Goal: Communication & Community: Answer question/provide support

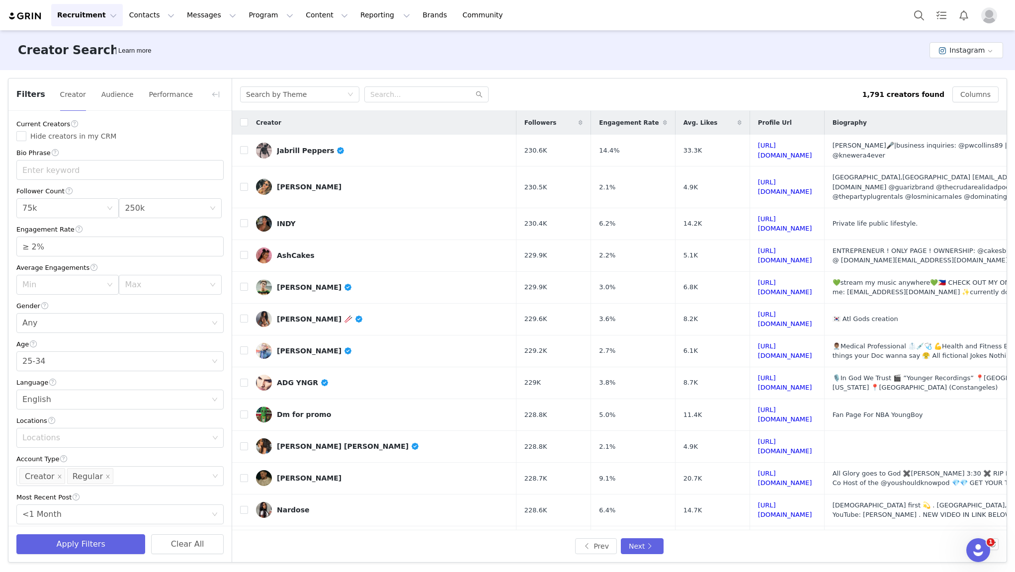
scroll to position [208, 0]
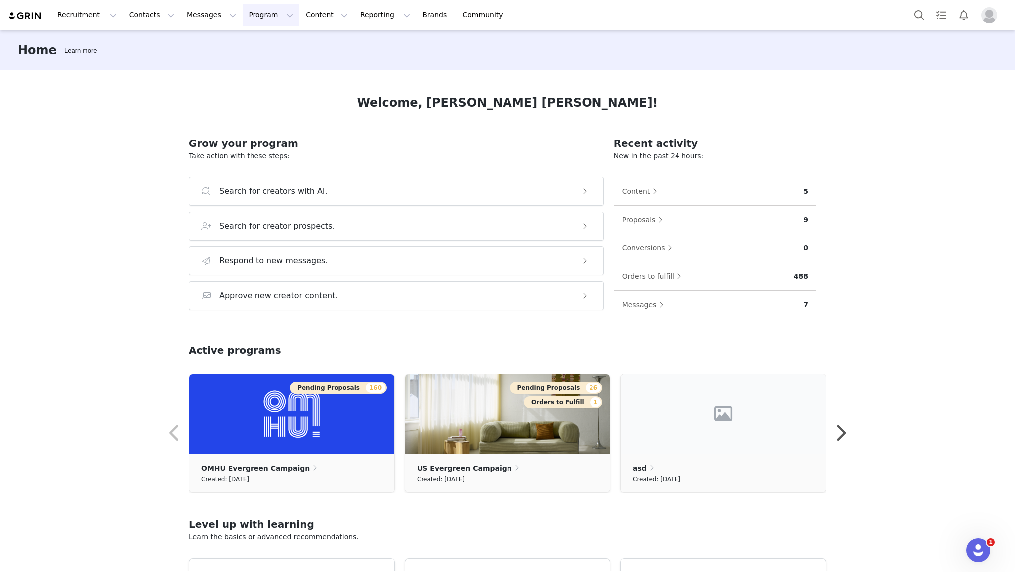
click at [264, 16] on button "Program Program" at bounding box center [271, 15] width 57 height 22
click at [267, 40] on p "Activations" at bounding box center [254, 44] width 38 height 10
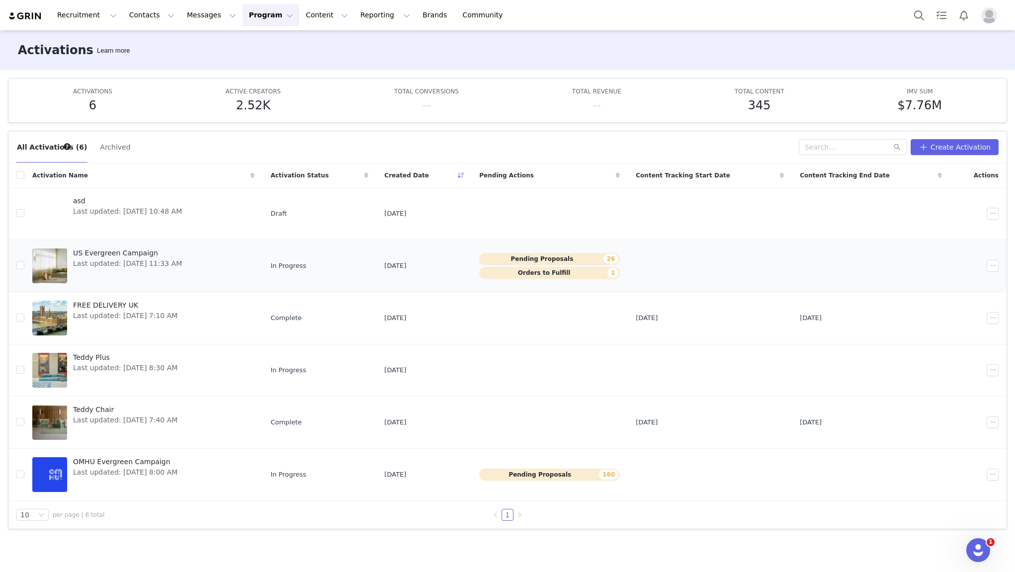
click at [135, 251] on span "US Evergreen Campaign" at bounding box center [127, 253] width 109 height 10
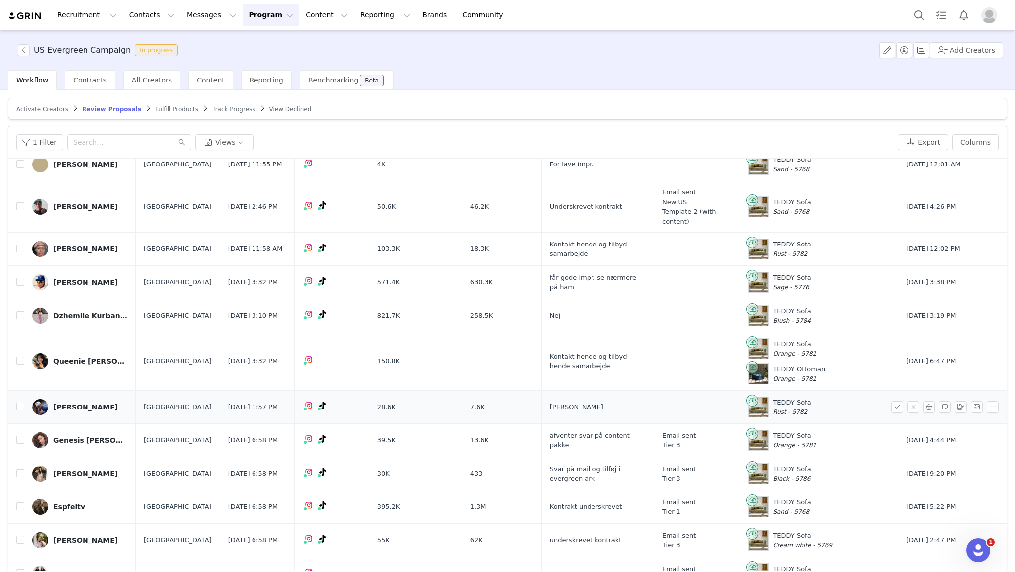
scroll to position [177, 0]
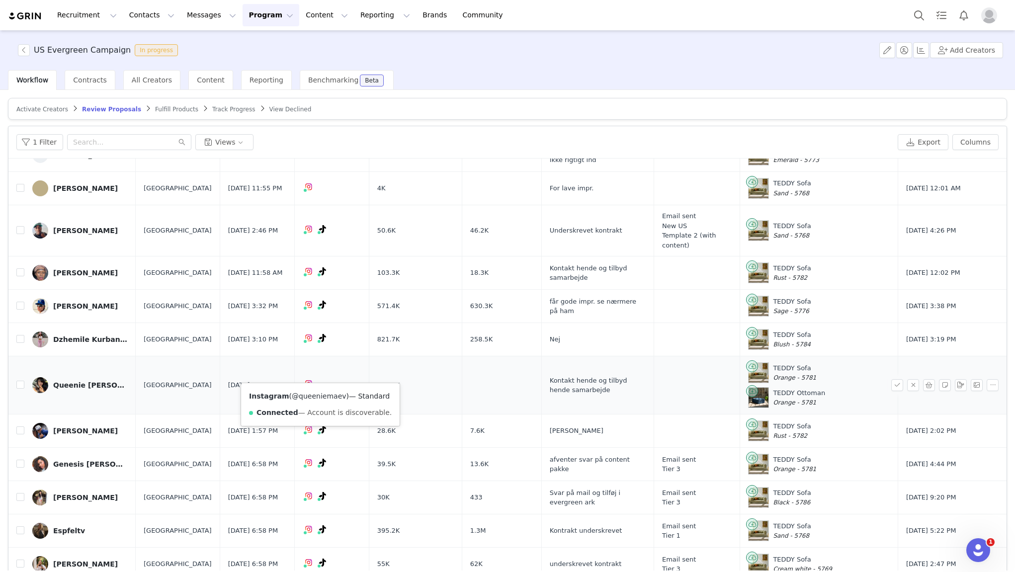
click at [324, 395] on link "@queeniemaev" at bounding box center [319, 396] width 54 height 8
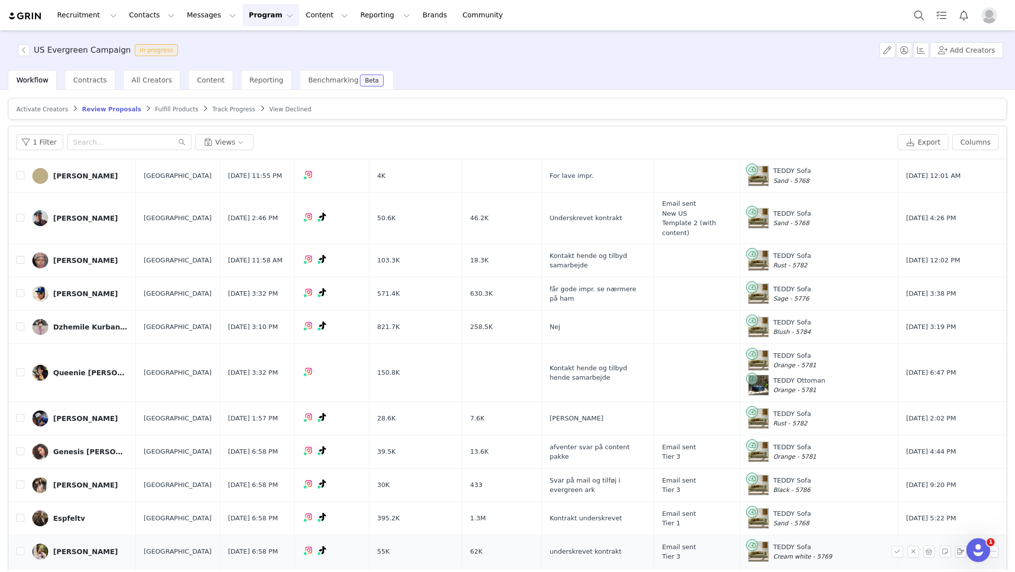
scroll to position [180, 0]
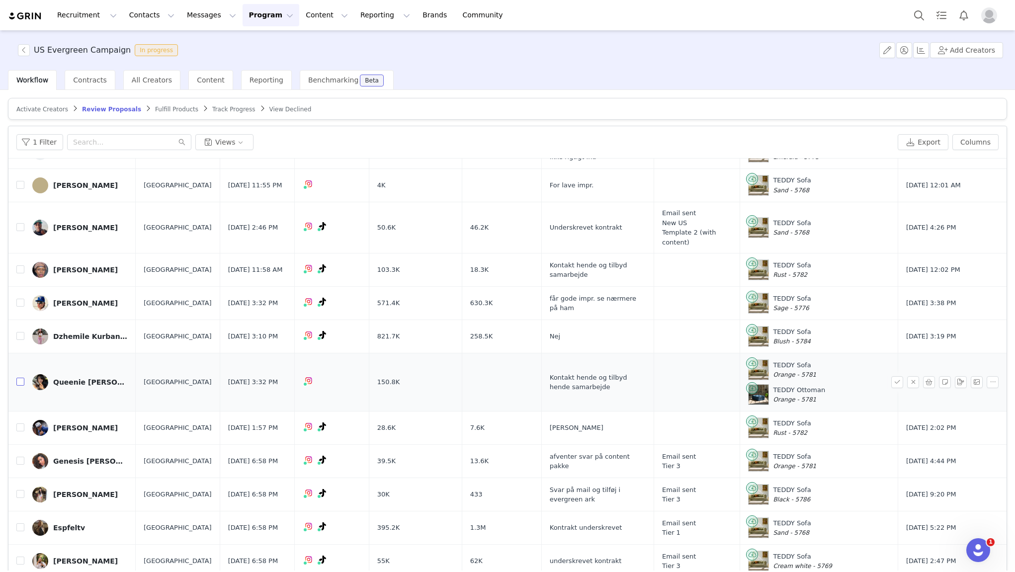
click at [19, 378] on input "checkbox" at bounding box center [20, 382] width 8 height 8
checkbox input "true"
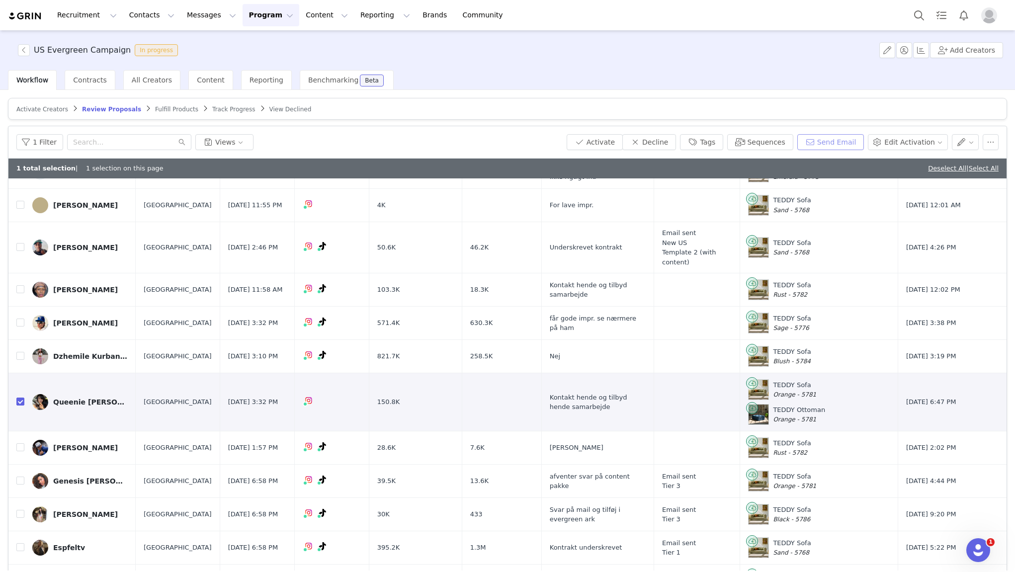
click at [829, 146] on button "Send Email" at bounding box center [831, 142] width 67 height 16
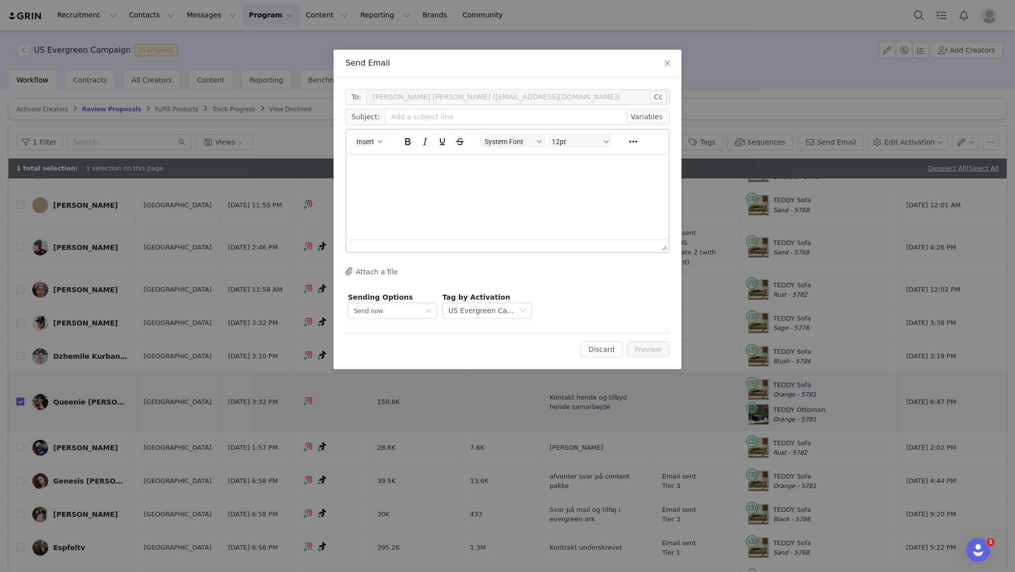
scroll to position [0, 0]
click at [375, 142] on button "Insert" at bounding box center [370, 142] width 34 height 14
click at [387, 162] on div "Insert Template" at bounding box center [406, 159] width 90 height 12
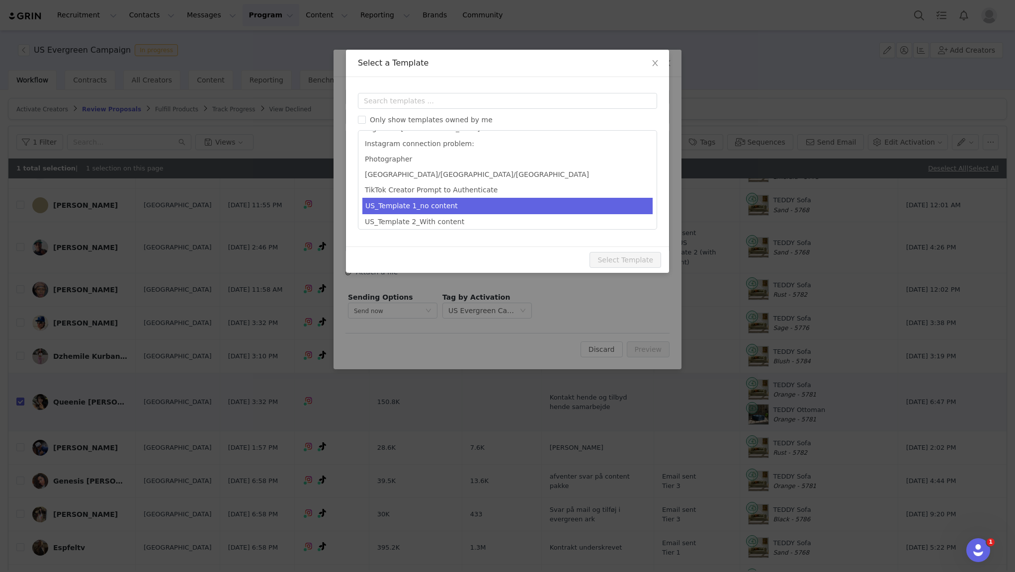
scroll to position [80, 0]
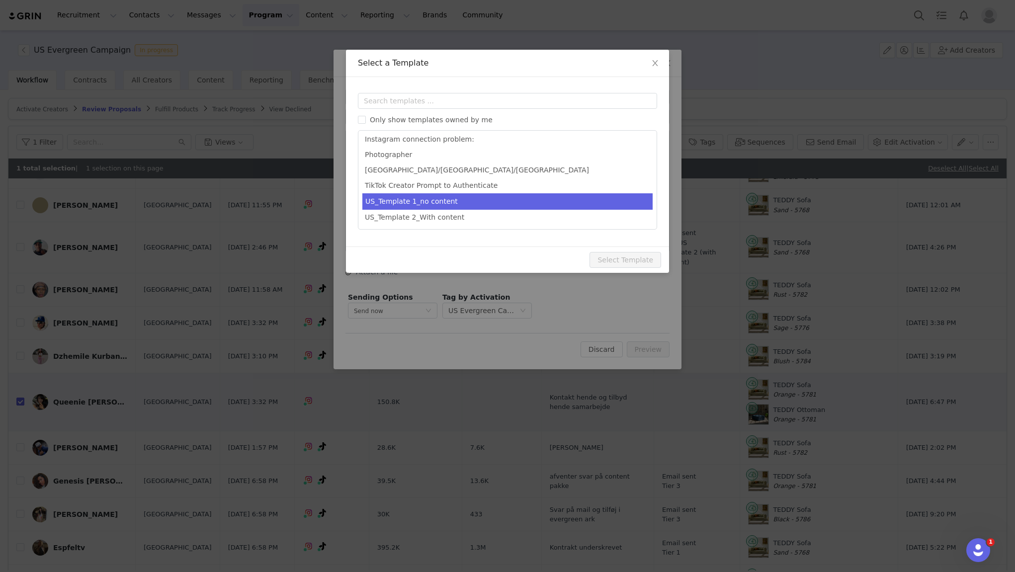
click at [458, 202] on li "US_Template 1_no content" at bounding box center [508, 201] width 290 height 16
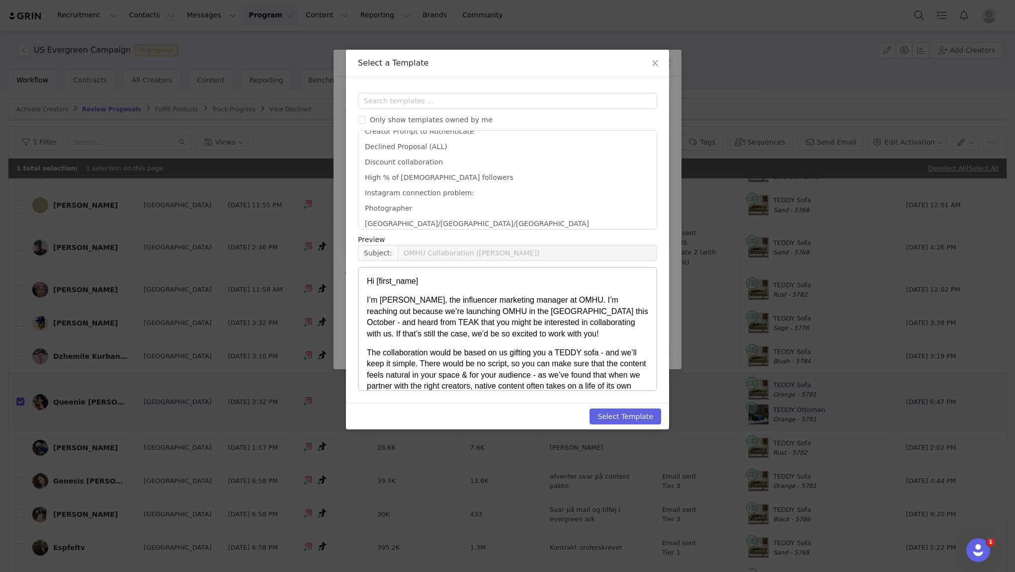
scroll to position [0, 0]
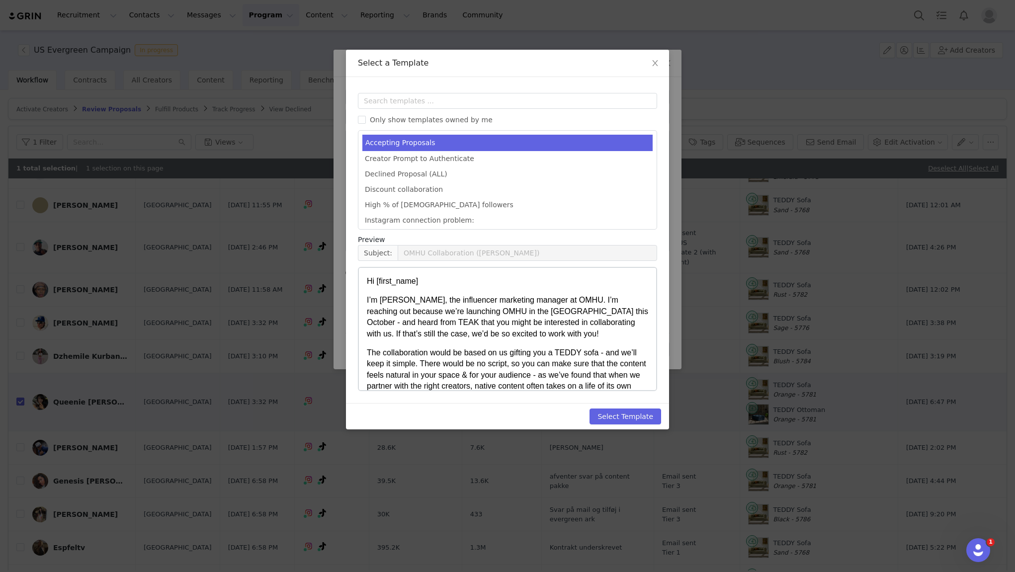
click at [427, 146] on li "Accepting Proposals" at bounding box center [508, 143] width 290 height 16
type input "Congrats [first_name]!💙"
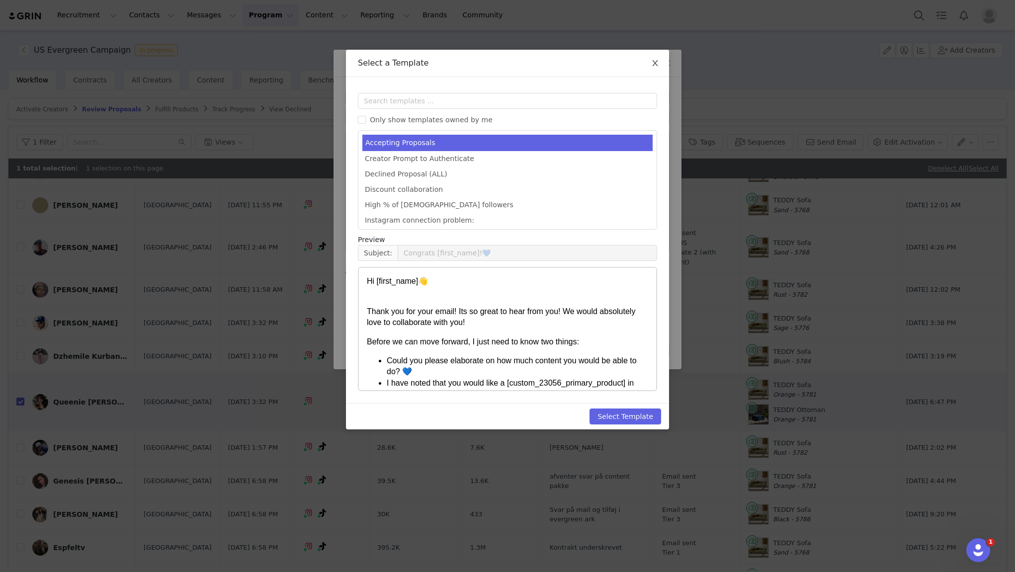
click at [654, 60] on icon "icon: close" at bounding box center [655, 63] width 8 height 8
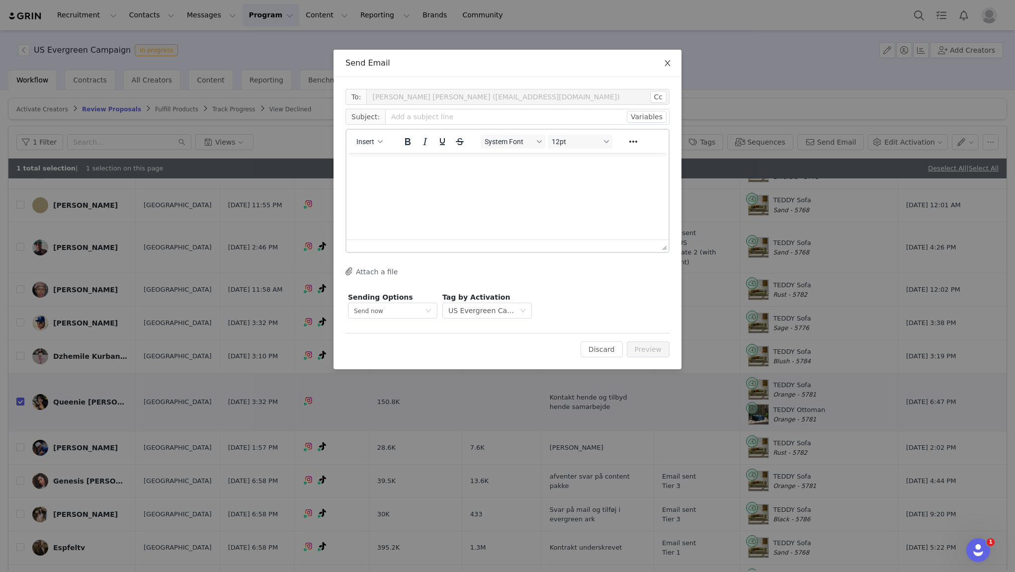
click at [665, 62] on icon "icon: close" at bounding box center [668, 63] width 8 height 8
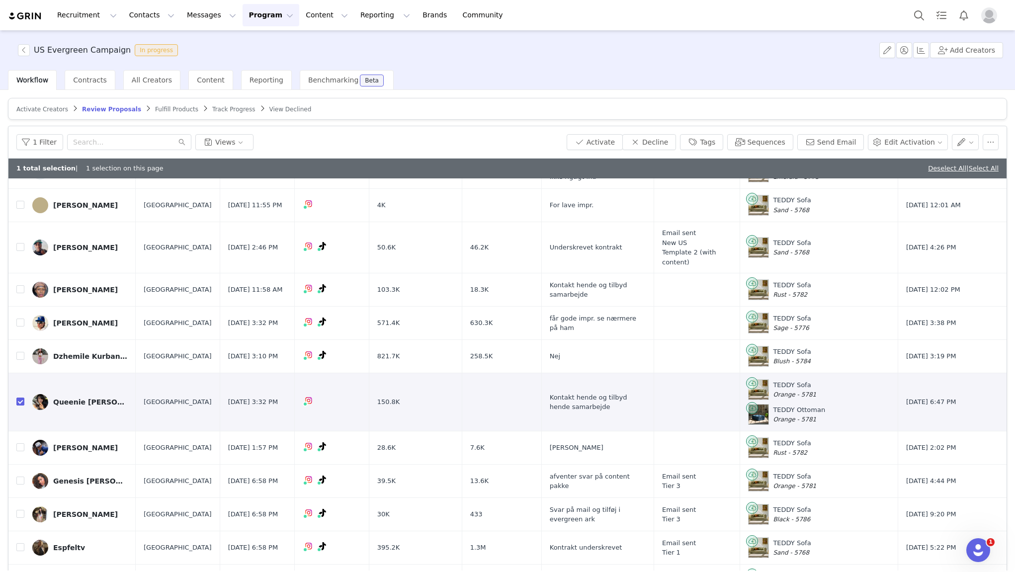
click at [679, 46] on div "US Evergreen Campaign In progress Add Creators" at bounding box center [507, 50] width 1015 height 40
click at [937, 167] on link "Deselect All" at bounding box center [947, 168] width 38 height 7
checkbox input "false"
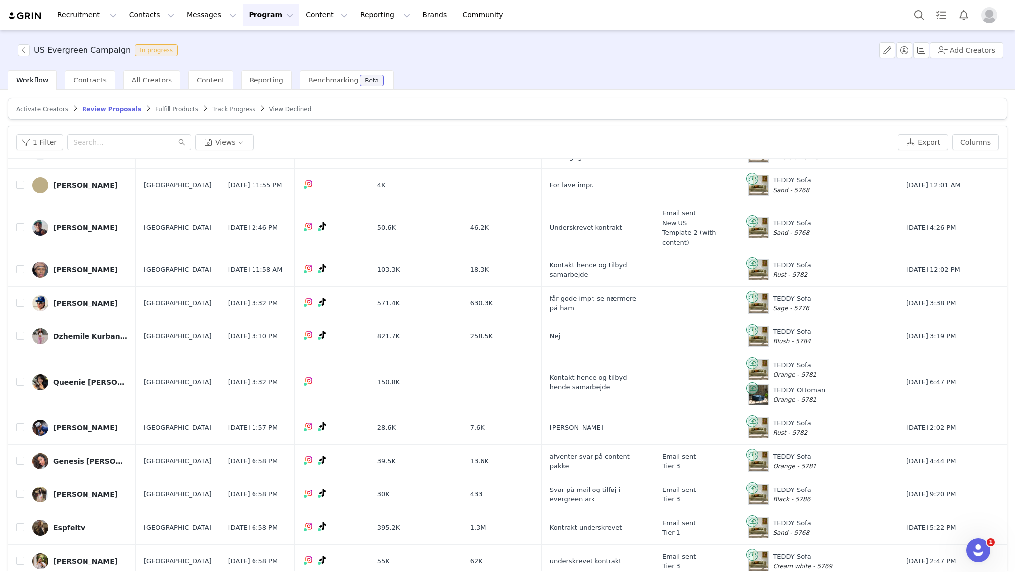
click at [592, 141] on div "1 Filter Views" at bounding box center [455, 142] width 878 height 16
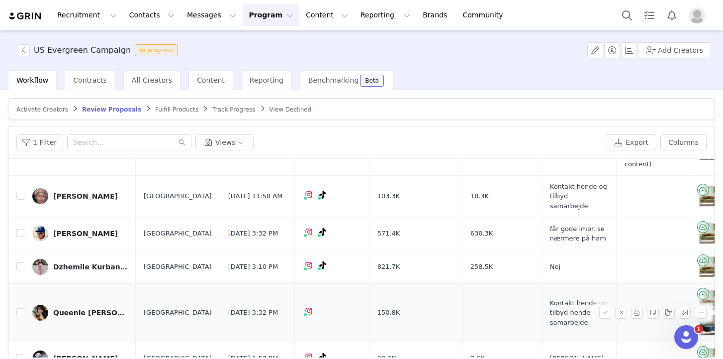
scroll to position [298, 0]
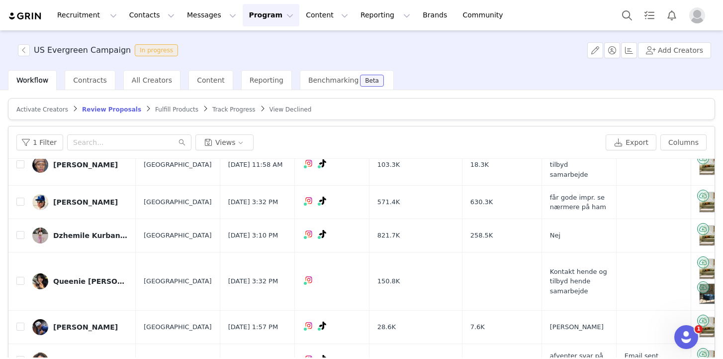
click at [252, 11] on button "Program Program" at bounding box center [271, 15] width 57 height 22
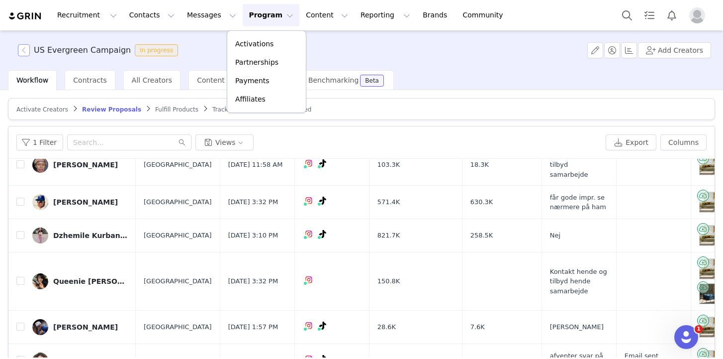
click at [22, 50] on button "button" at bounding box center [24, 50] width 12 height 12
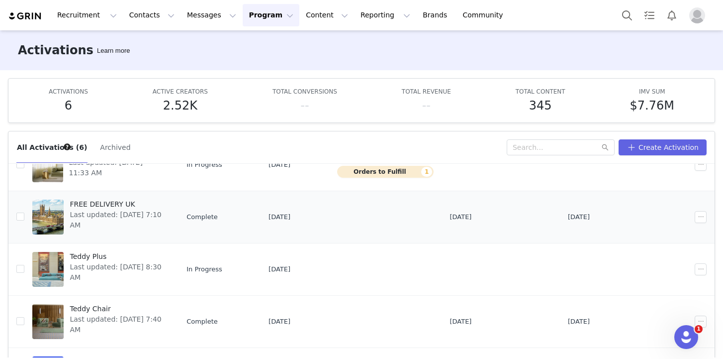
scroll to position [128, 0]
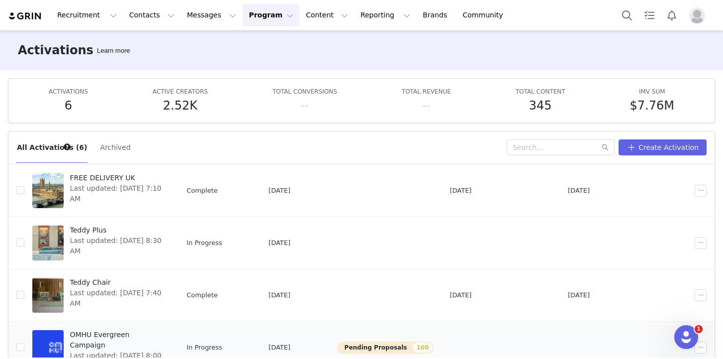
click at [116, 326] on td "OMHU Evergreen Campaign Last updated: [DATE] 8:00 AM" at bounding box center [101, 347] width 154 height 52
click at [117, 335] on span "OMHU Evergreen Campaign" at bounding box center [117, 339] width 95 height 21
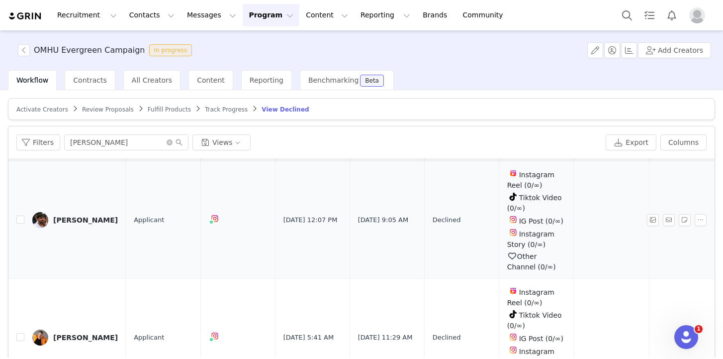
scroll to position [21, 0]
click at [109, 110] on span "Review Proposals" at bounding box center [108, 109] width 52 height 7
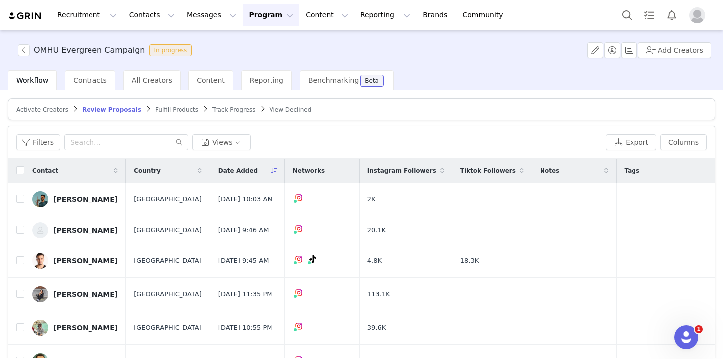
click at [537, 72] on div "Workflow Contracts All Creators Content Reporting Benchmarking Beta" at bounding box center [365, 80] width 715 height 20
click at [34, 142] on button "Filters" at bounding box center [38, 142] width 44 height 16
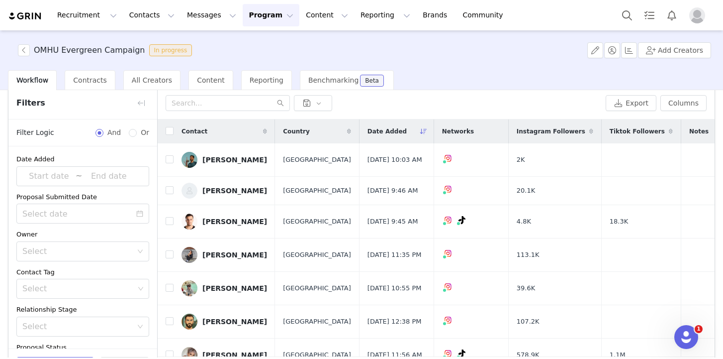
scroll to position [40, 0]
click at [57, 174] on input at bounding box center [48, 175] width 53 height 13
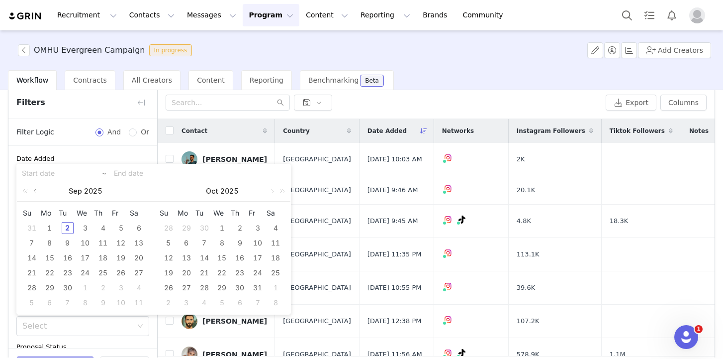
click at [37, 189] on link at bounding box center [35, 191] width 9 height 20
click at [120, 225] on div "1" at bounding box center [121, 228] width 12 height 12
type input "[DATE]"
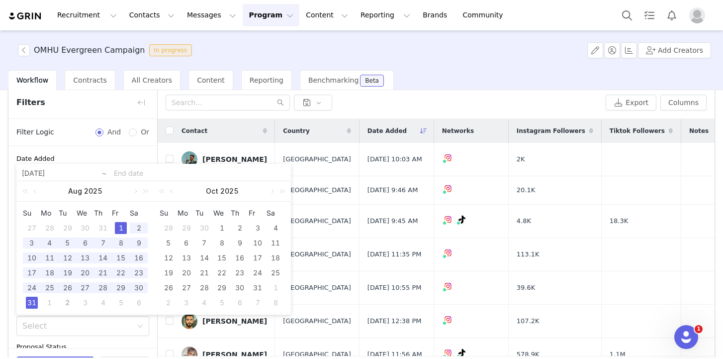
click at [34, 304] on div "31" at bounding box center [32, 302] width 12 height 12
type input "[DATE]"
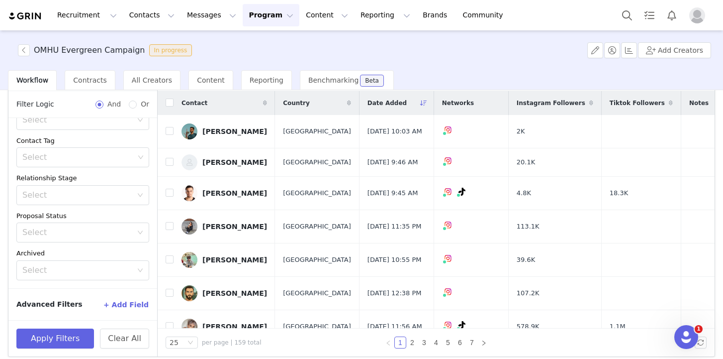
scroll to position [75, 0]
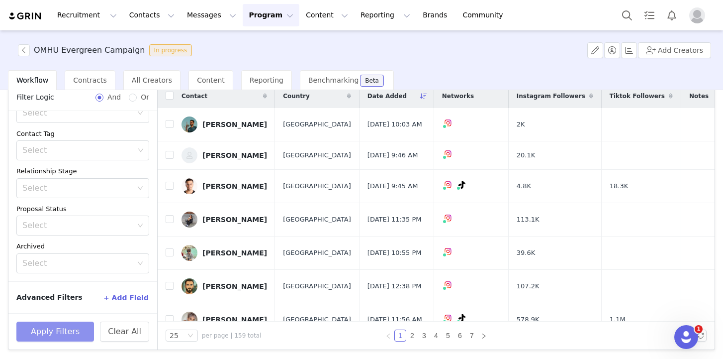
click at [69, 326] on button "Apply Filters" at bounding box center [55, 331] width 78 height 20
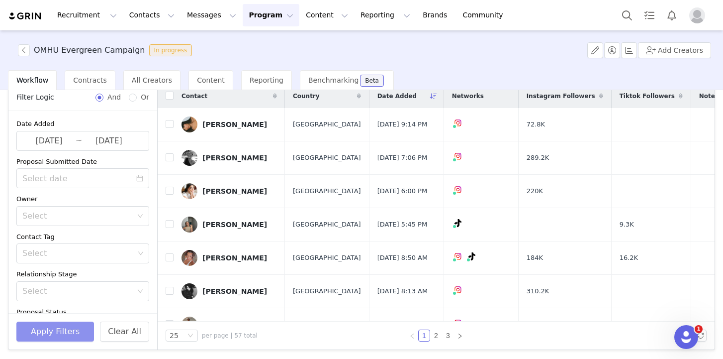
scroll to position [103, 0]
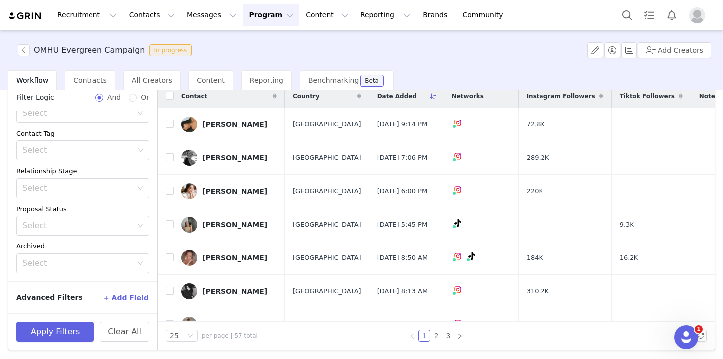
click at [330, 337] on div "1 2 3" at bounding box center [435, 335] width 225 height 12
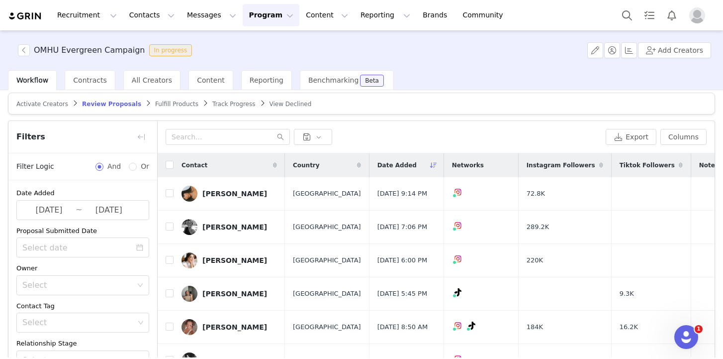
scroll to position [0, 0]
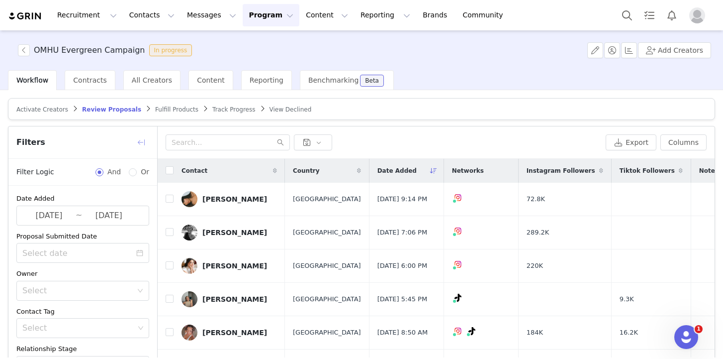
click at [145, 140] on button "button" at bounding box center [141, 142] width 16 height 16
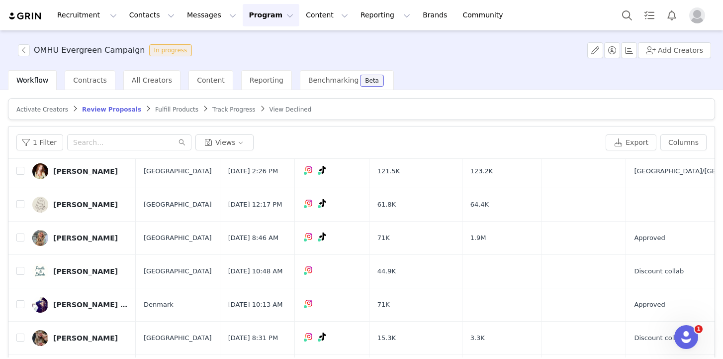
scroll to position [75, 0]
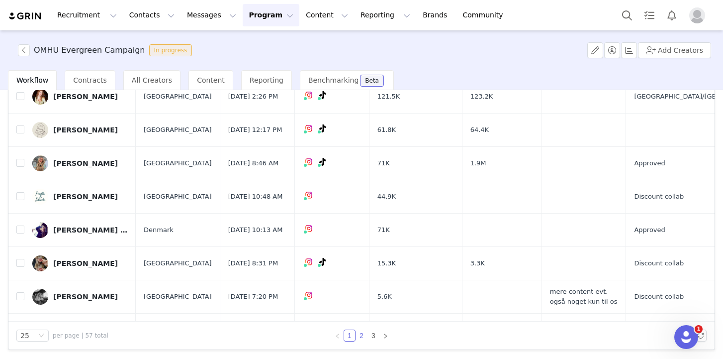
click at [361, 335] on link "2" at bounding box center [361, 335] width 11 height 11
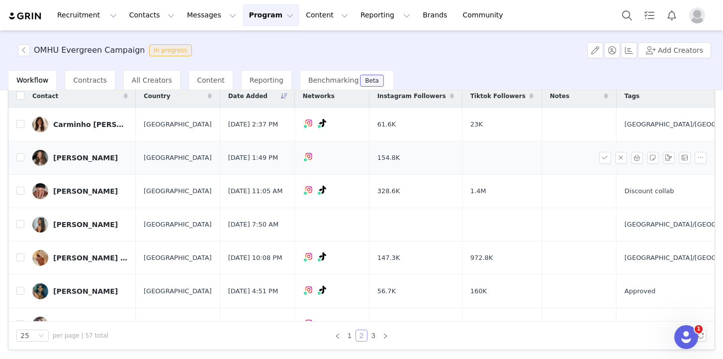
scroll to position [0, 0]
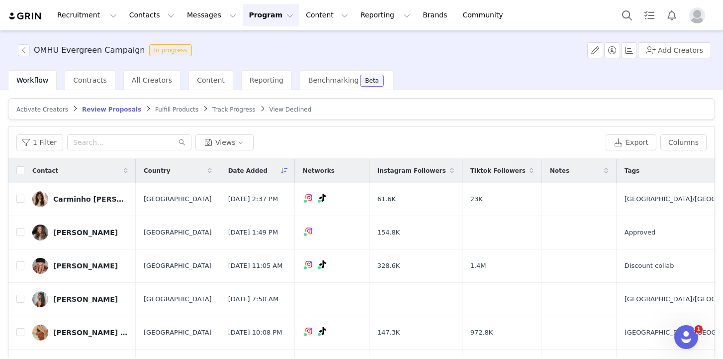
click at [165, 108] on span "Fulfill Products" at bounding box center [176, 109] width 43 height 7
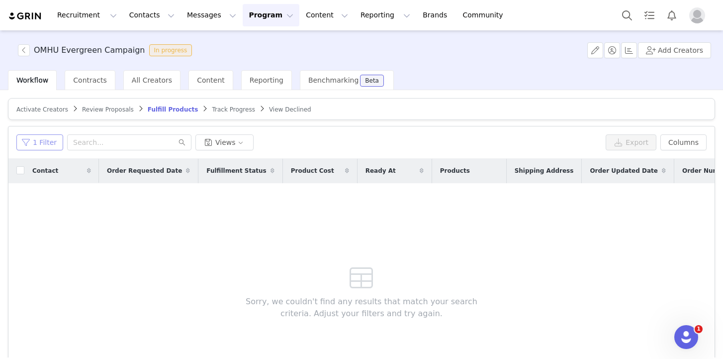
click at [48, 145] on button "1 Filter" at bounding box center [39, 142] width 47 height 16
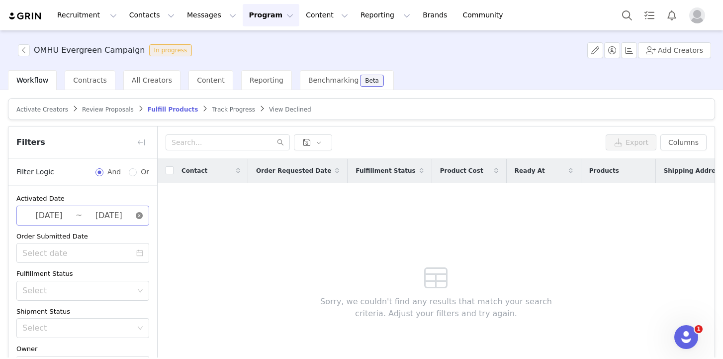
click at [140, 216] on icon "icon: close-circle" at bounding box center [139, 215] width 7 height 7
click at [55, 215] on input at bounding box center [48, 215] width 53 height 13
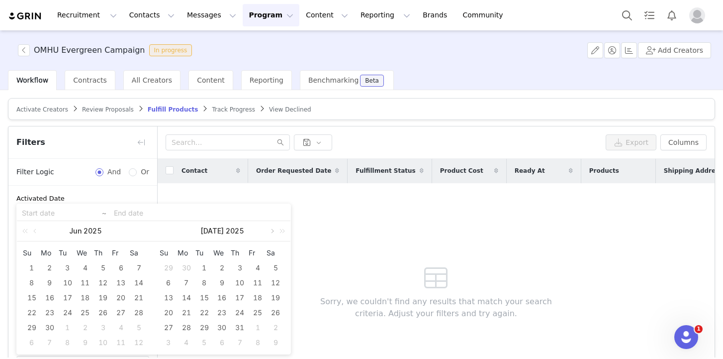
click at [270, 231] on link at bounding box center [271, 231] width 9 height 20
click at [258, 267] on div "1" at bounding box center [258, 268] width 12 height 12
type input "[DATE]"
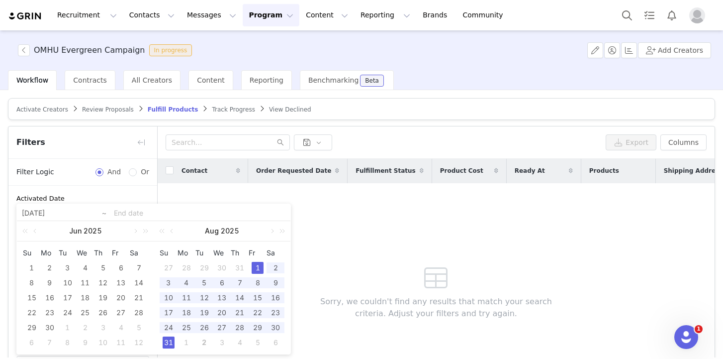
click at [171, 342] on div "31" at bounding box center [169, 342] width 12 height 12
type input "[DATE]"
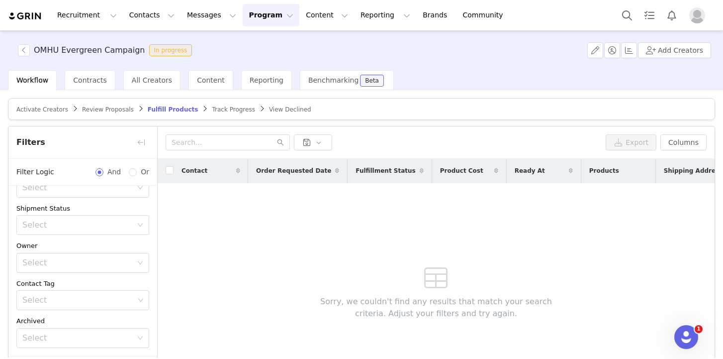
scroll to position [75, 0]
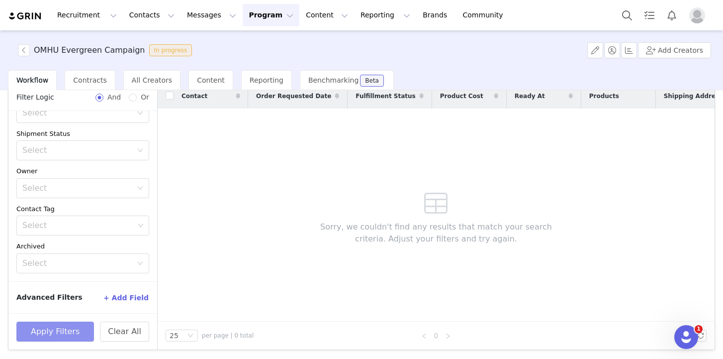
click at [74, 329] on button "Apply Filters" at bounding box center [55, 331] width 78 height 20
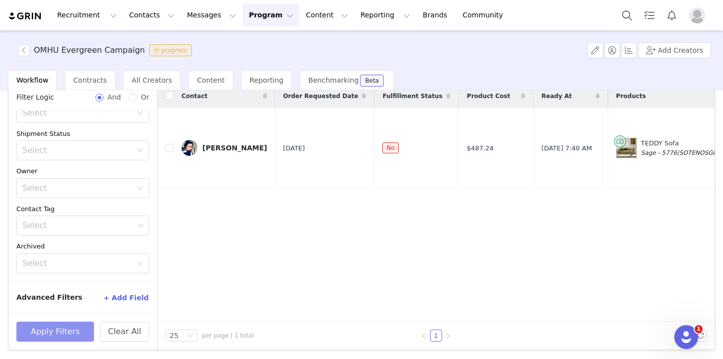
scroll to position [0, 0]
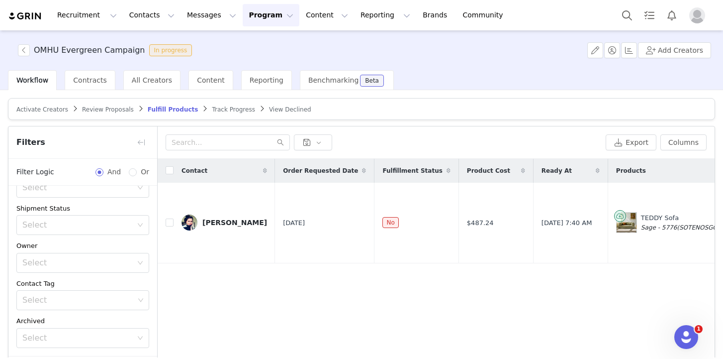
click at [222, 112] on span "Track Progress" at bounding box center [233, 109] width 43 height 7
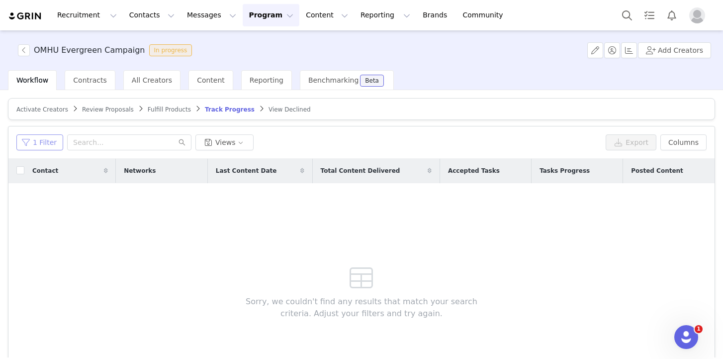
click at [45, 142] on button "1 Filter" at bounding box center [39, 142] width 47 height 16
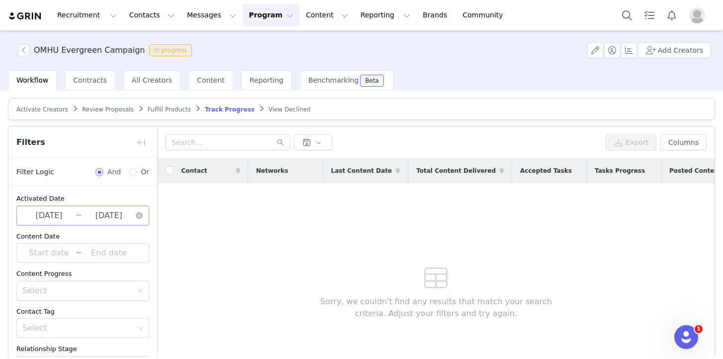
click at [118, 212] on input "[DATE]" at bounding box center [108, 215] width 53 height 13
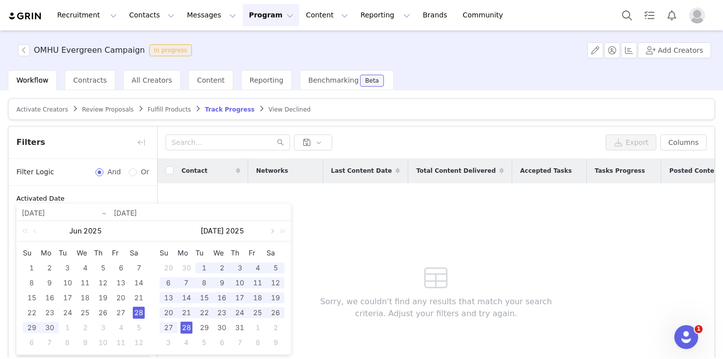
click at [270, 231] on link at bounding box center [271, 231] width 9 height 20
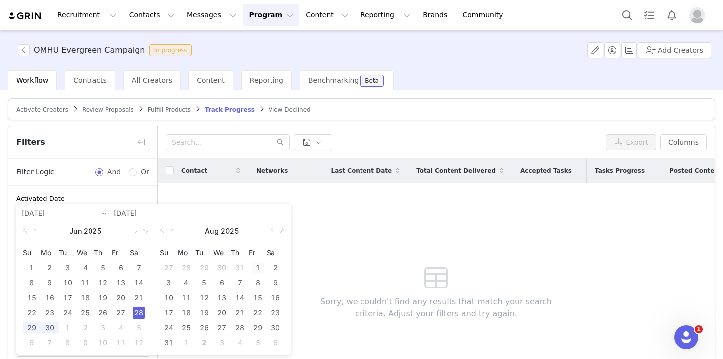
click at [260, 266] on div "1" at bounding box center [258, 268] width 12 height 12
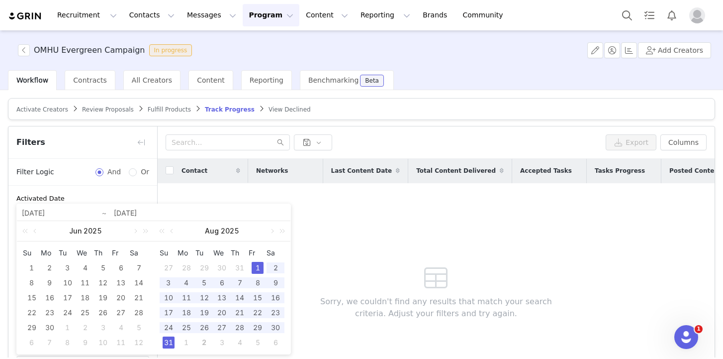
click at [175, 340] on td "31" at bounding box center [169, 342] width 18 height 15
type input "[DATE]"
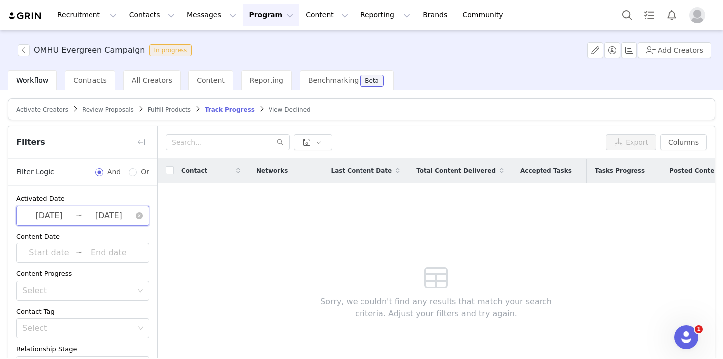
scroll to position [75, 0]
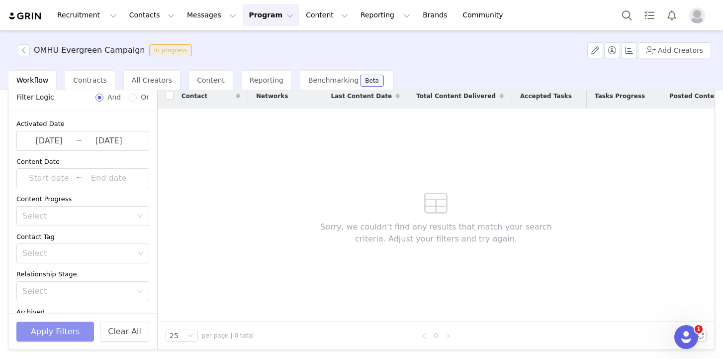
click at [69, 334] on button "Apply Filters" at bounding box center [55, 331] width 78 height 20
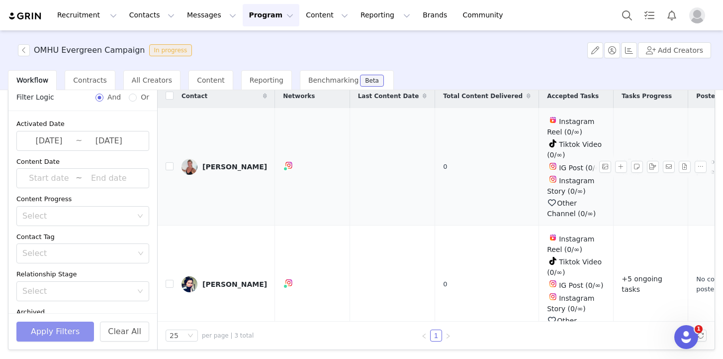
scroll to position [0, 0]
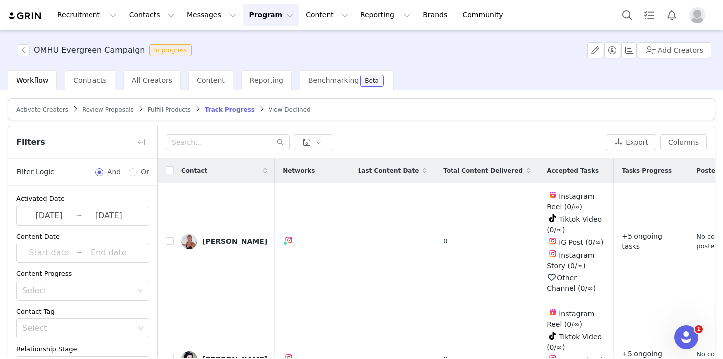
click at [274, 109] on span "View Declined" at bounding box center [290, 109] width 42 height 7
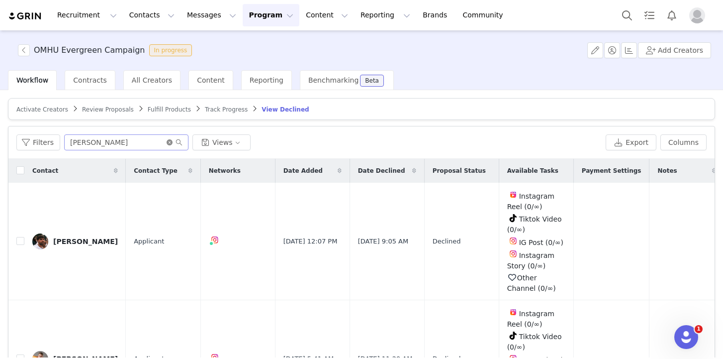
click at [170, 141] on icon "icon: close-circle" at bounding box center [170, 142] width 6 height 6
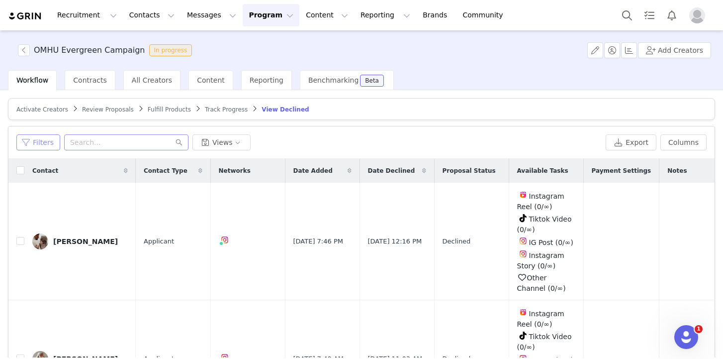
click at [41, 148] on button "Filters" at bounding box center [38, 142] width 44 height 16
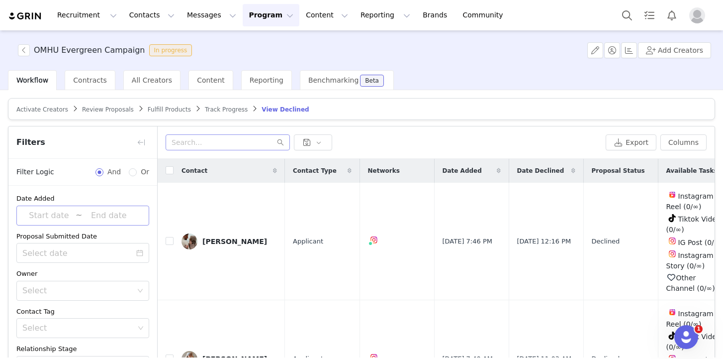
click at [82, 210] on input at bounding box center [108, 215] width 53 height 13
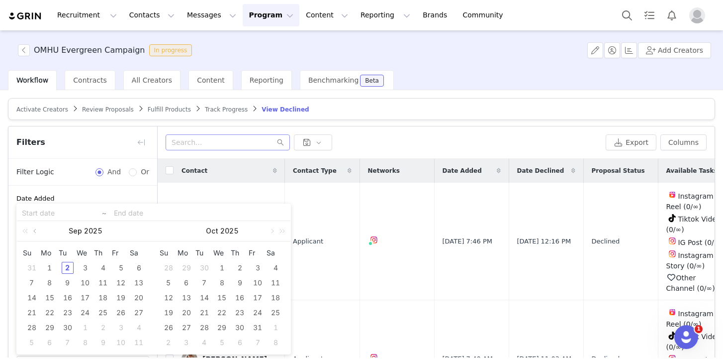
click at [35, 233] on link at bounding box center [35, 231] width 9 height 20
click at [119, 268] on div "1" at bounding box center [121, 268] width 12 height 12
type input "[DATE]"
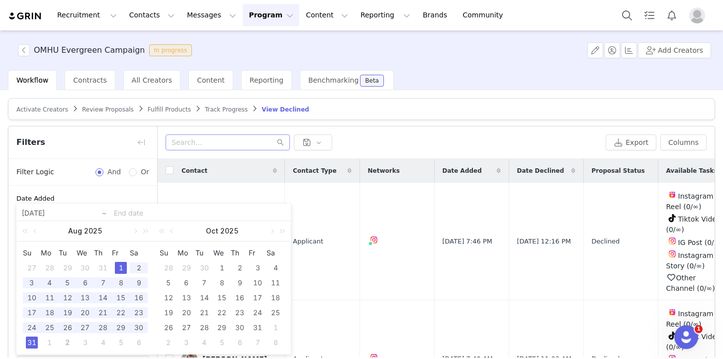
click at [34, 347] on div "31" at bounding box center [32, 342] width 12 height 12
type input "[DATE]"
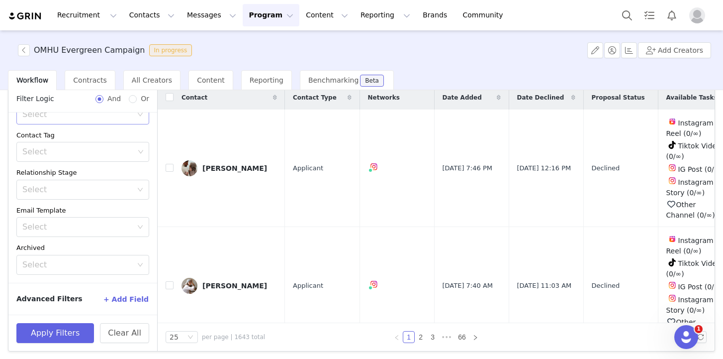
scroll to position [75, 0]
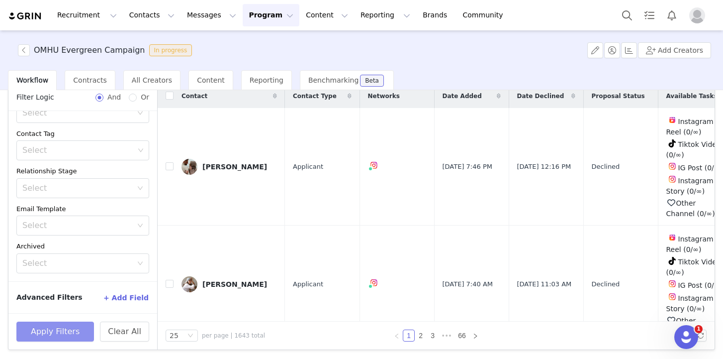
click at [55, 331] on button "Apply Filters" at bounding box center [55, 331] width 78 height 20
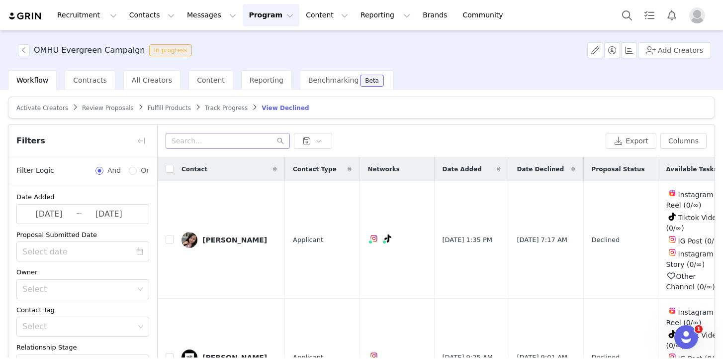
scroll to position [0, 0]
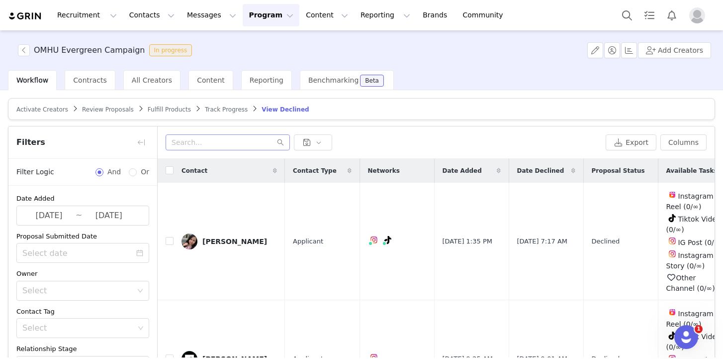
click at [232, 109] on span "Track Progress" at bounding box center [226, 109] width 43 height 7
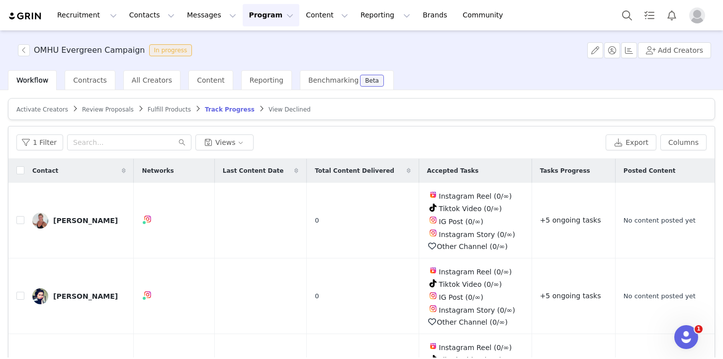
click at [173, 109] on span "Fulfill Products" at bounding box center [169, 109] width 43 height 7
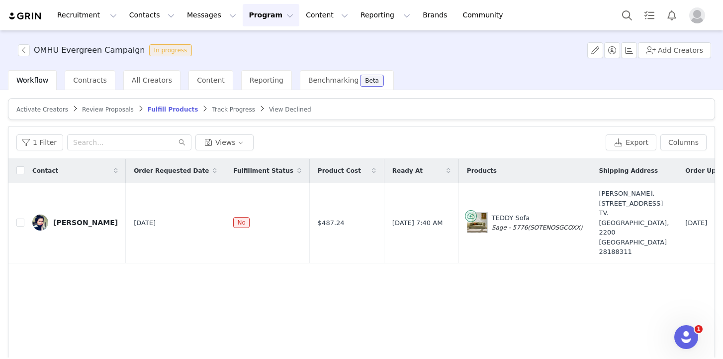
click at [112, 111] on span "Review Proposals" at bounding box center [108, 109] width 52 height 7
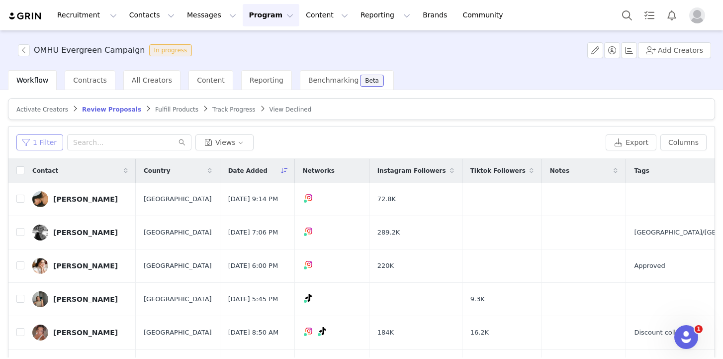
click at [36, 140] on button "1 Filter" at bounding box center [39, 142] width 47 height 16
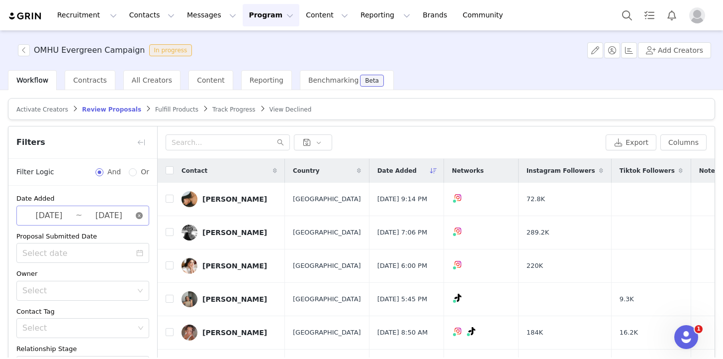
click at [140, 216] on icon "icon: close-circle" at bounding box center [139, 215] width 7 height 7
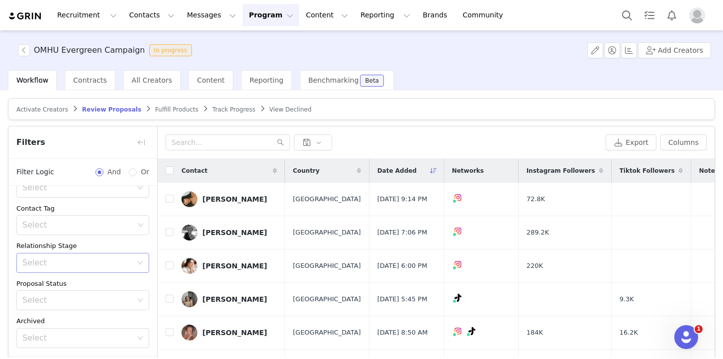
scroll to position [75, 0]
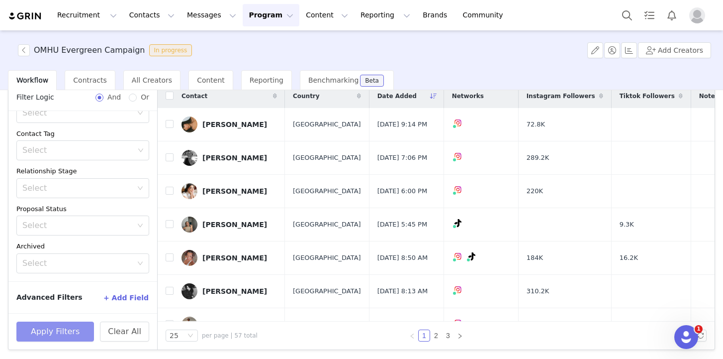
click at [51, 337] on button "Apply Filters" at bounding box center [55, 331] width 78 height 20
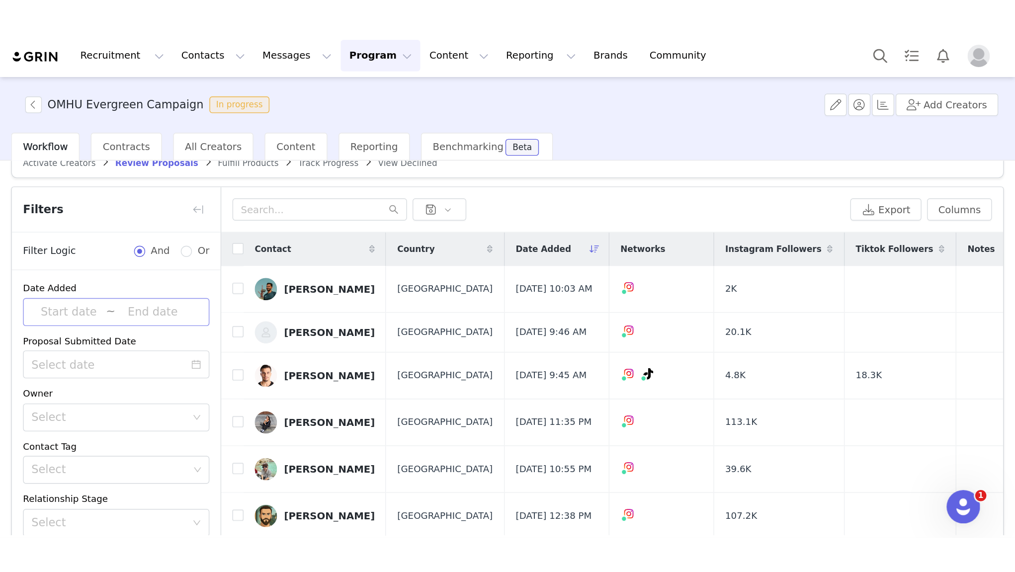
scroll to position [0, 0]
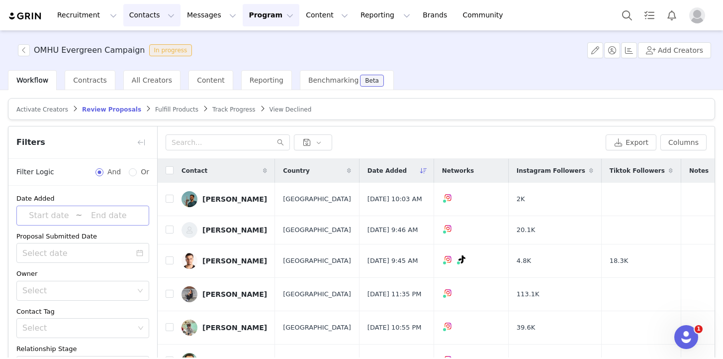
click at [158, 14] on button "Contacts Contacts" at bounding box center [151, 15] width 57 height 22
click at [445, 86] on div "Workflow Contracts All Creators Content Reporting Benchmarking Beta" at bounding box center [365, 80] width 715 height 20
click at [491, 76] on div "Workflow Contracts All Creators Content Reporting Benchmarking Beta" at bounding box center [365, 80] width 715 height 20
click at [407, 68] on div "OMHU Evergreen Campaign In progress Add Creators" at bounding box center [361, 50] width 723 height 40
drag, startPoint x: 457, startPoint y: 41, endPoint x: 479, endPoint y: 64, distance: 32.0
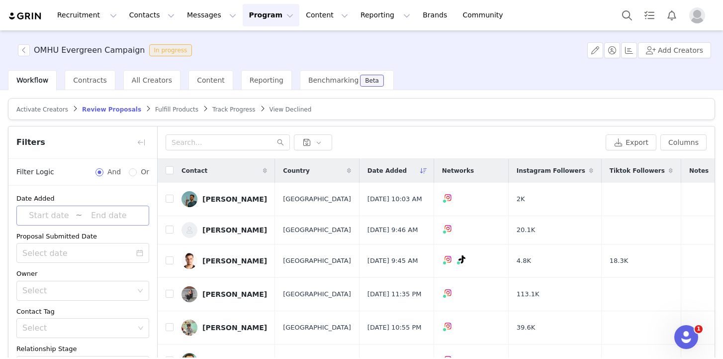
click at [479, 65] on div "OMHU Evergreen Campaign In progress Add Creators" at bounding box center [361, 50] width 723 height 40
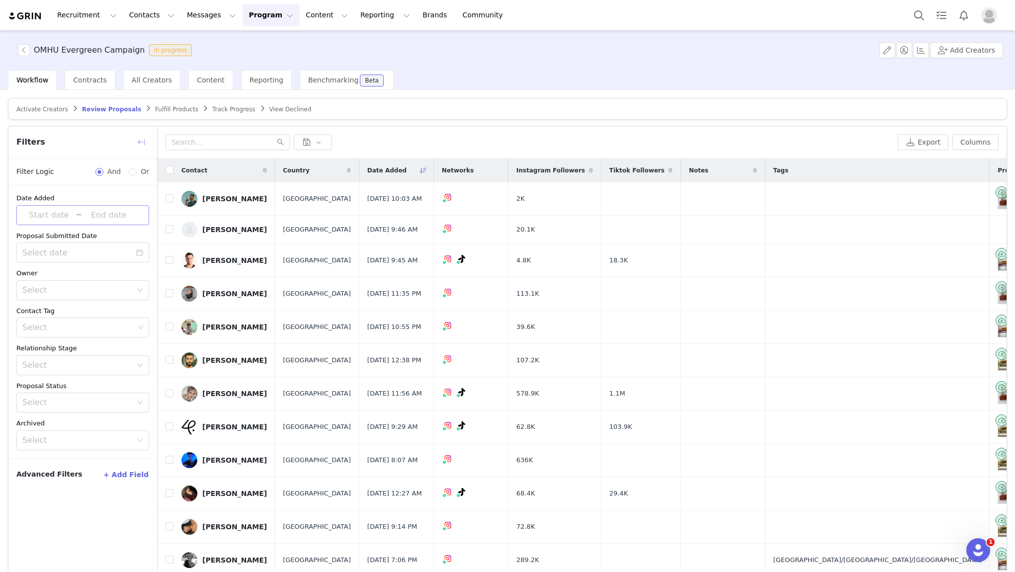
click at [142, 141] on button "button" at bounding box center [141, 142] width 16 height 16
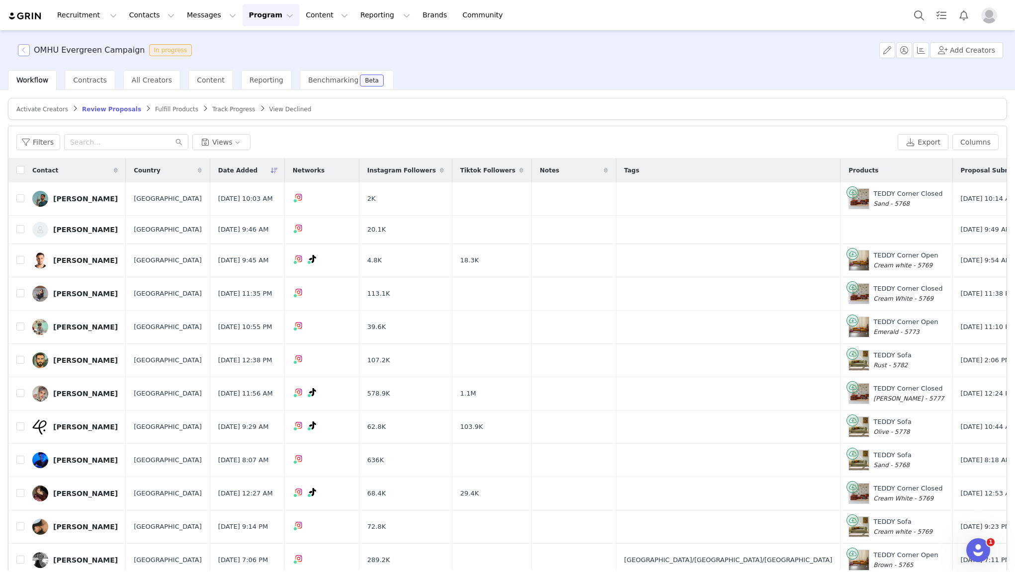
click at [25, 51] on button "button" at bounding box center [24, 50] width 12 height 12
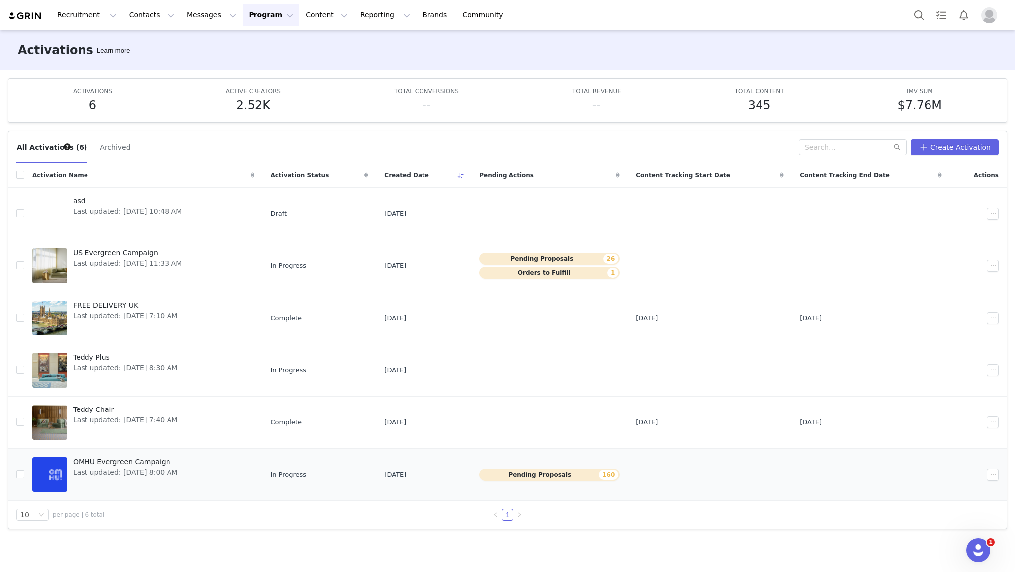
click at [124, 460] on span "OMHU Evergreen Campaign" at bounding box center [125, 462] width 104 height 10
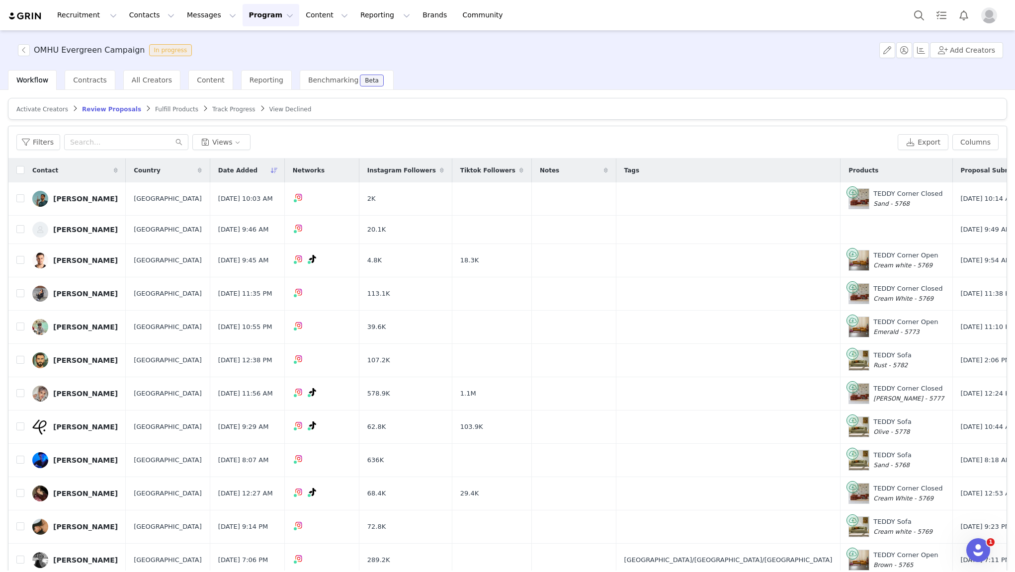
click at [98, 112] on span "Review Proposals" at bounding box center [111, 109] width 59 height 7
click at [27, 53] on button "button" at bounding box center [24, 50] width 12 height 12
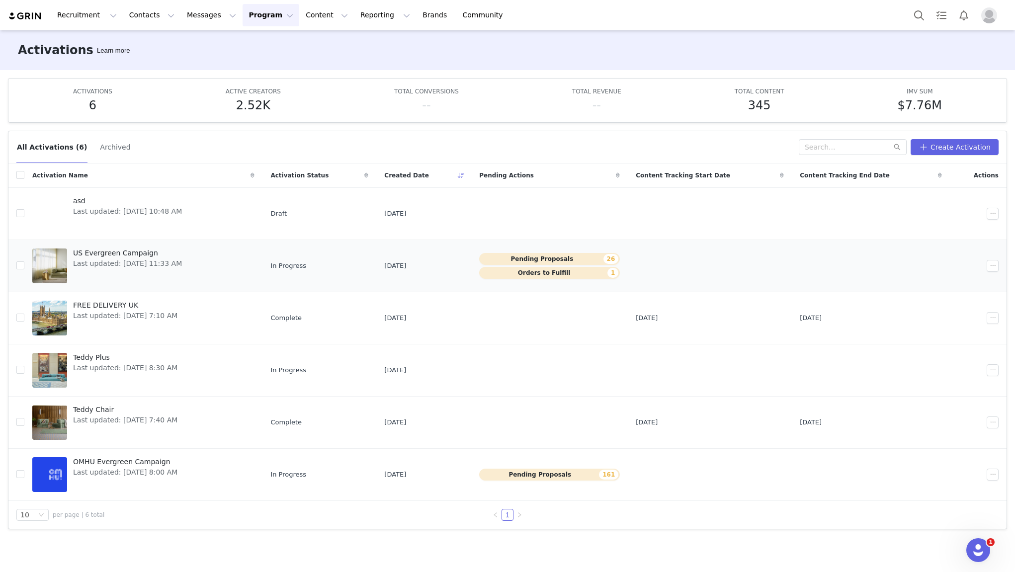
click at [103, 257] on span "US Evergreen Campaign" at bounding box center [127, 253] width 109 height 10
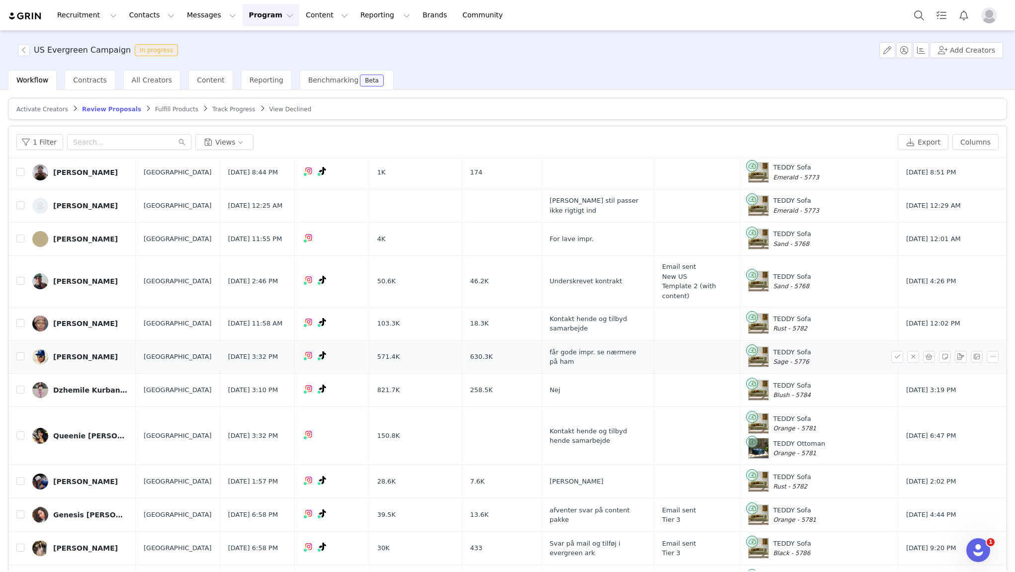
scroll to position [127, 0]
click at [81, 431] on div "Queenie [PERSON_NAME]" at bounding box center [90, 435] width 75 height 8
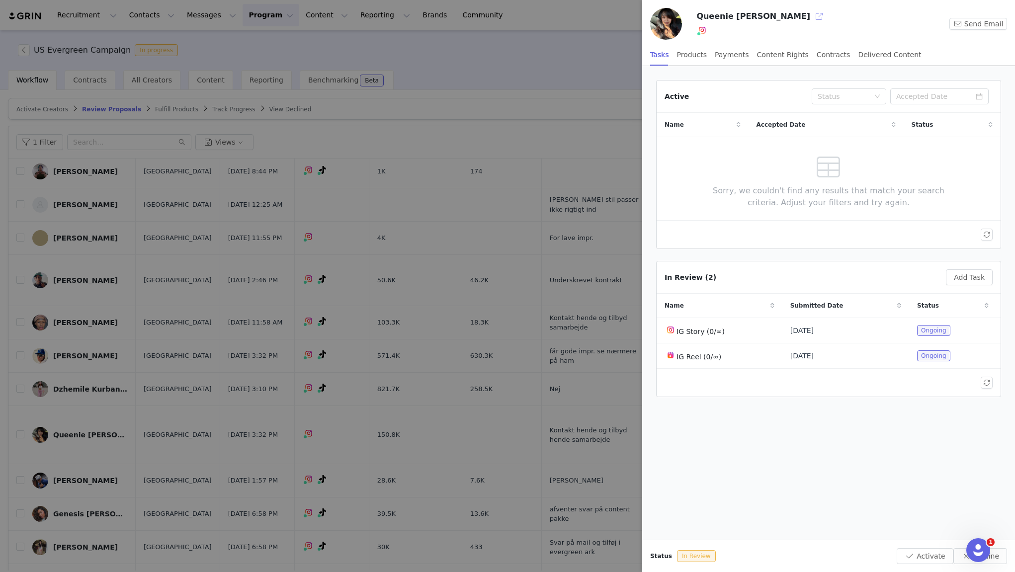
click at [812, 14] on button "button" at bounding box center [820, 16] width 16 height 16
click at [367, 177] on div at bounding box center [507, 286] width 1015 height 572
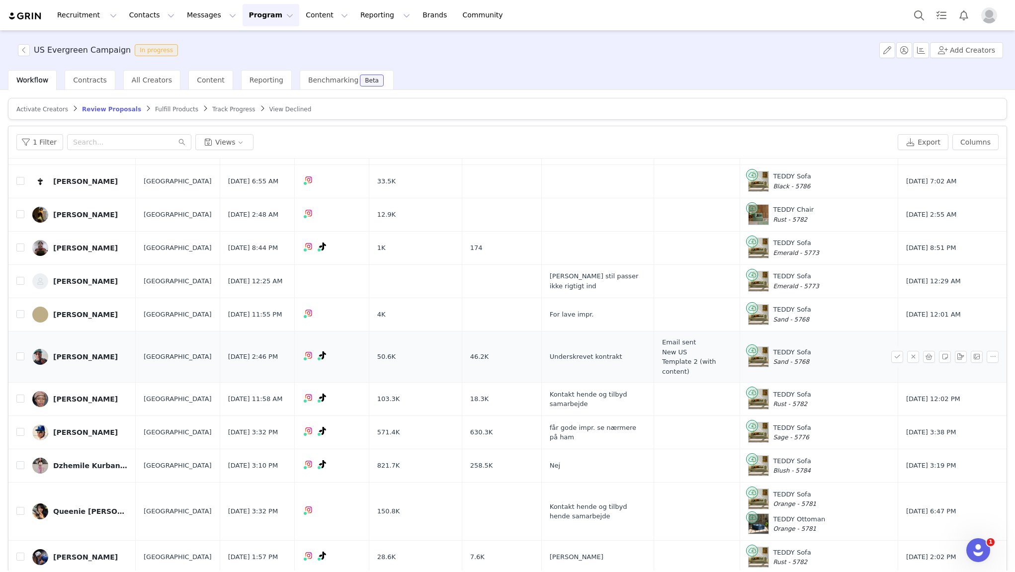
scroll to position [100, 0]
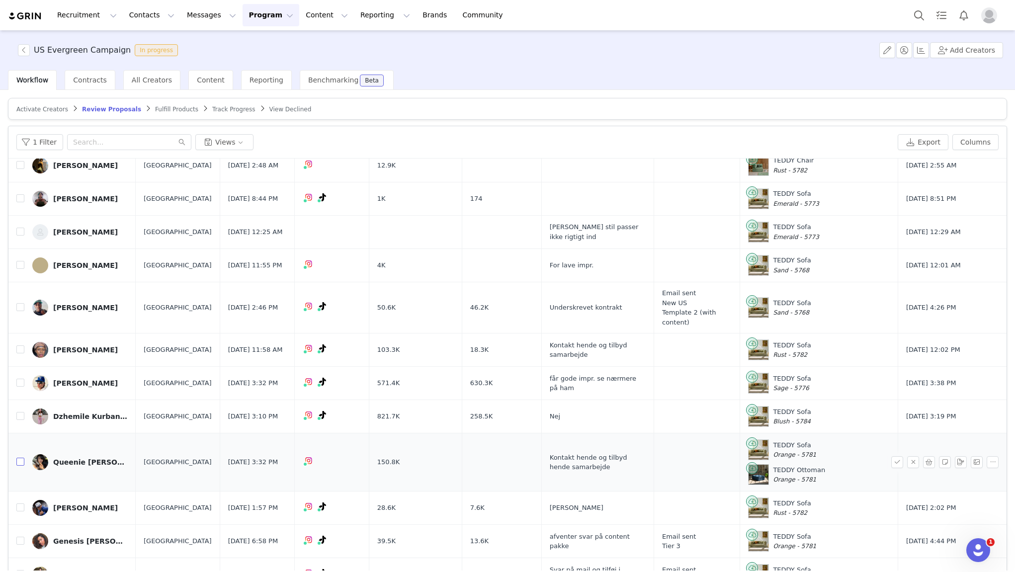
click at [18, 458] on input "checkbox" at bounding box center [20, 462] width 8 height 8
checkbox input "true"
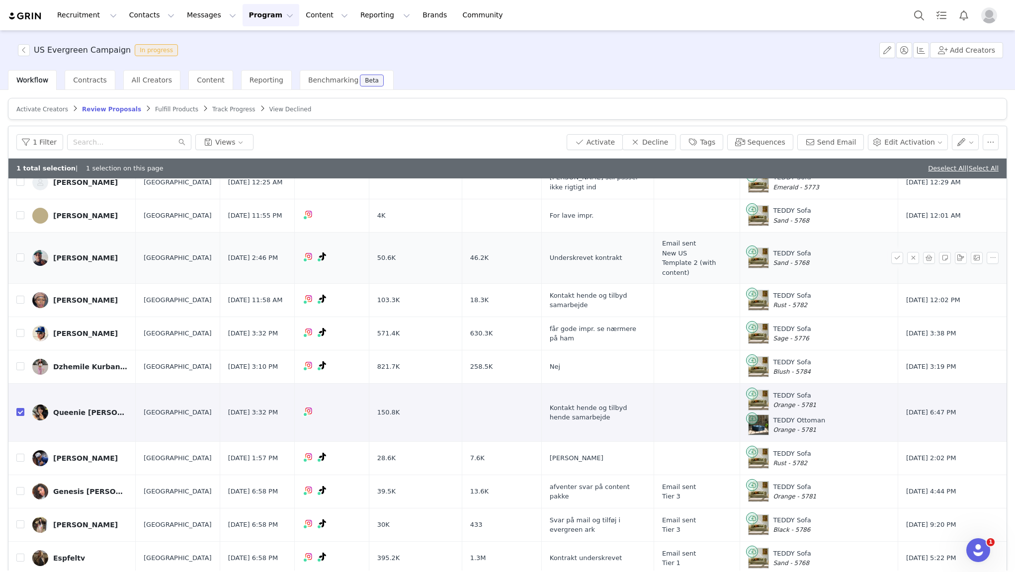
scroll to position [173, 0]
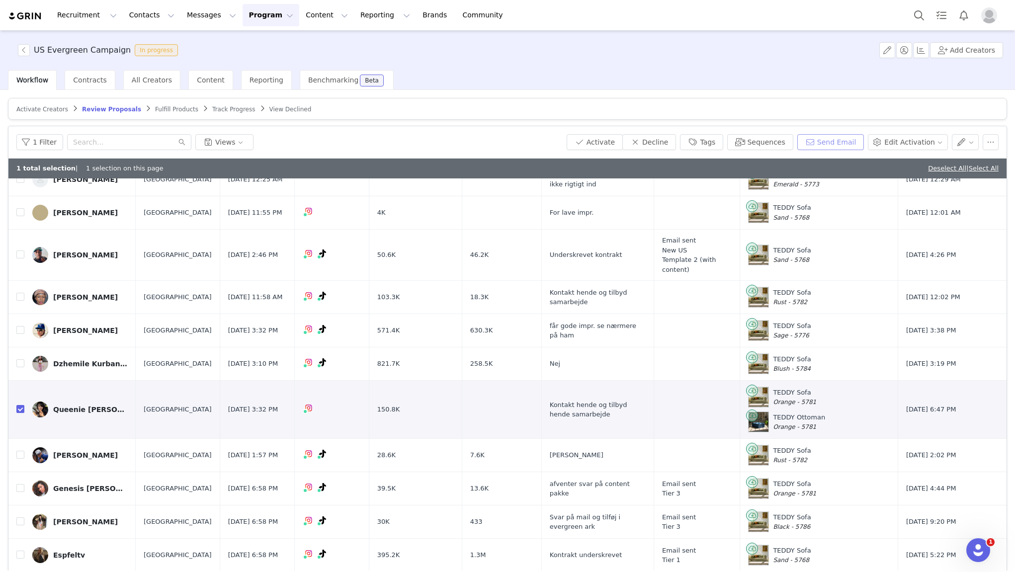
click at [826, 142] on button "Send Email" at bounding box center [831, 142] width 67 height 16
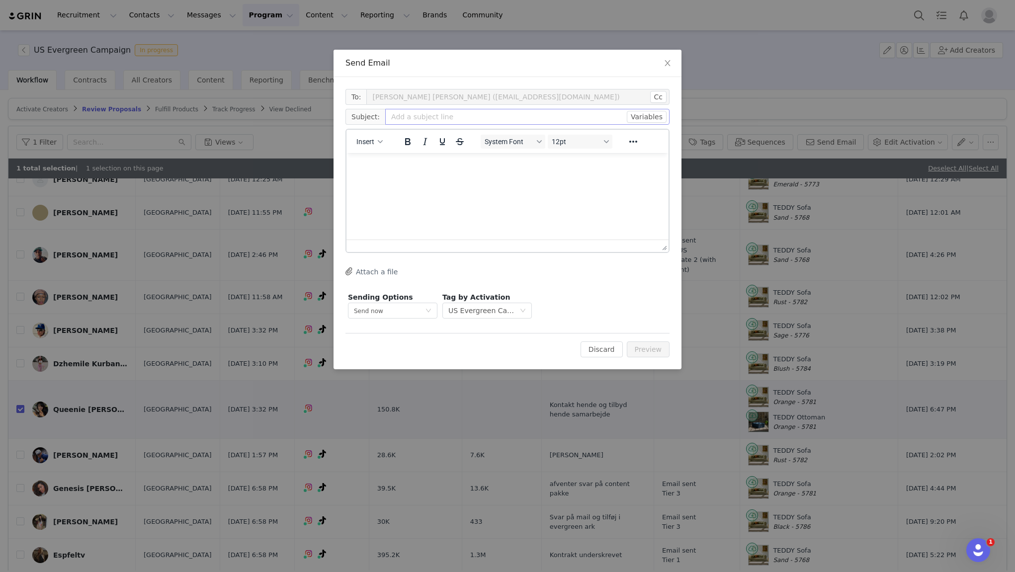
scroll to position [0, 0]
click at [372, 148] on button "Insert" at bounding box center [370, 142] width 34 height 14
click at [402, 160] on div "Insert Template" at bounding box center [406, 159] width 90 height 12
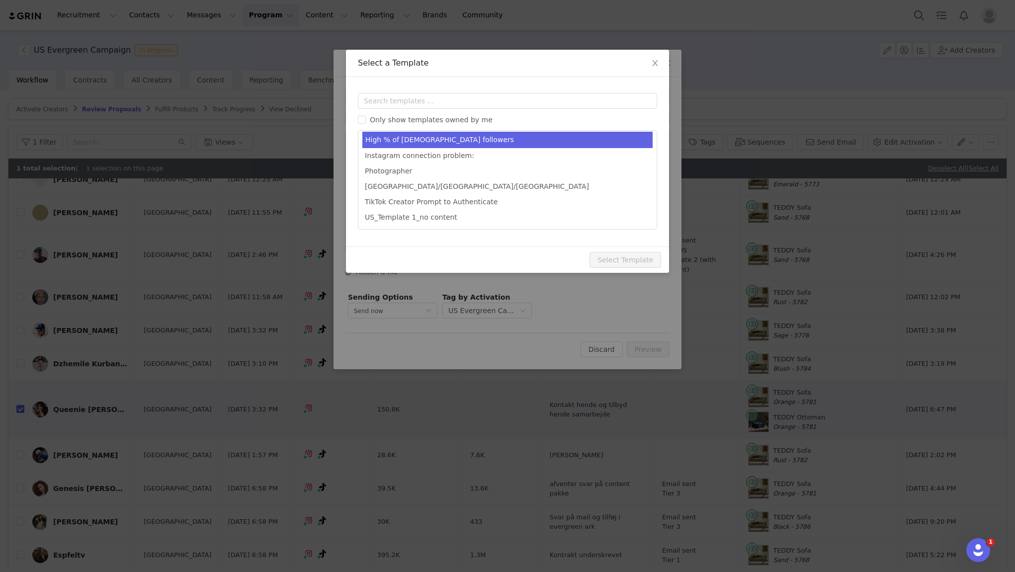
scroll to position [80, 0]
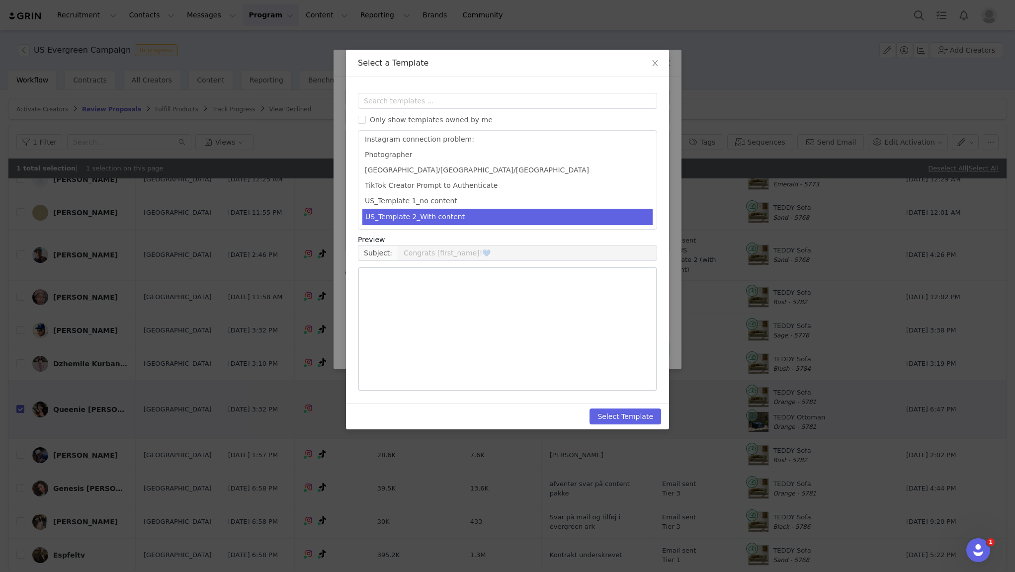
click at [425, 215] on li "US_Template 2_With content" at bounding box center [508, 217] width 290 height 16
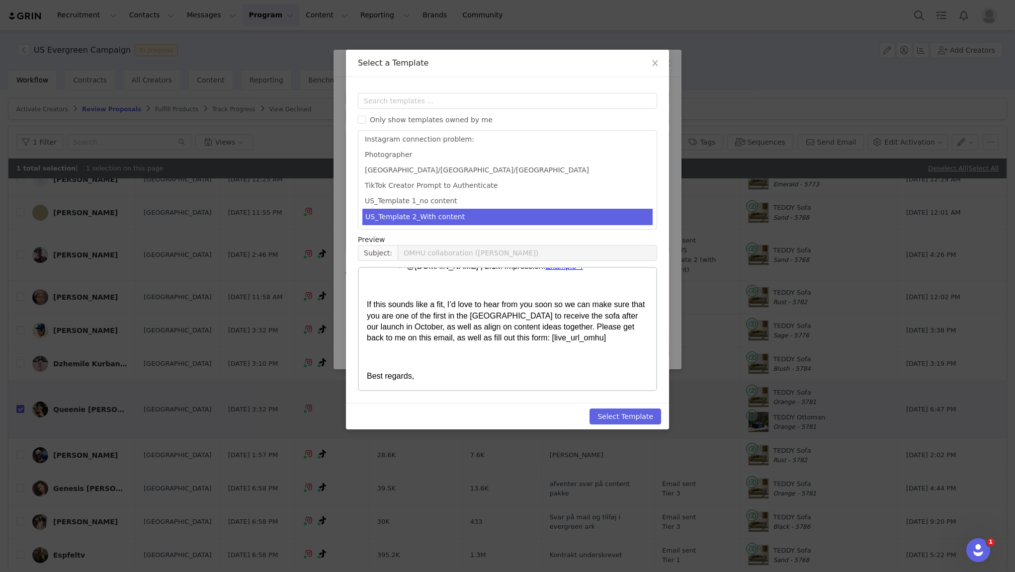
scroll to position [474, 0]
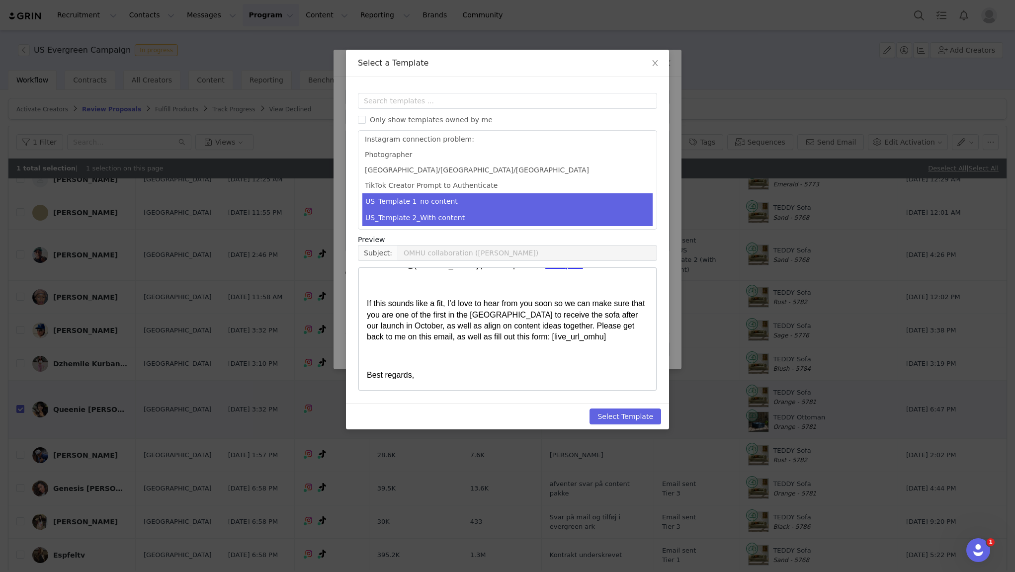
click at [427, 207] on li "US_Template 1_no content" at bounding box center [508, 201] width 290 height 16
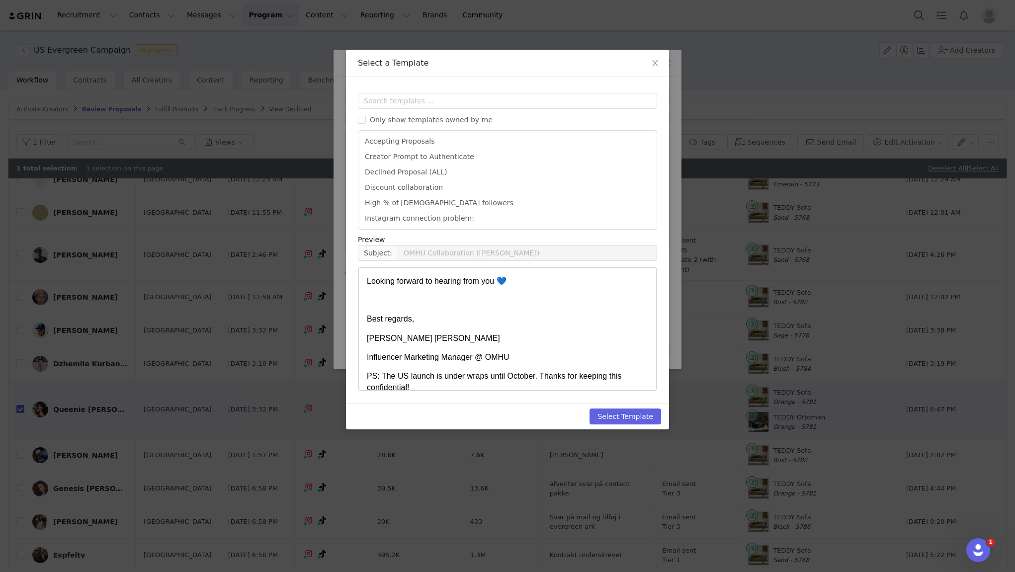
scroll to position [0, 0]
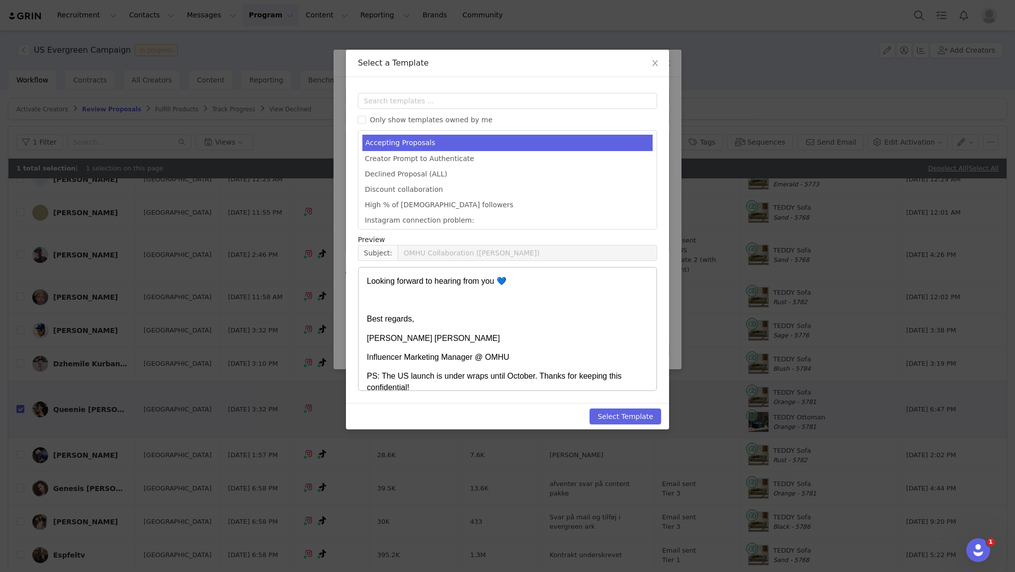
click at [430, 142] on li "Accepting Proposals" at bounding box center [508, 143] width 290 height 16
type input "Congrats [first_name]!💙"
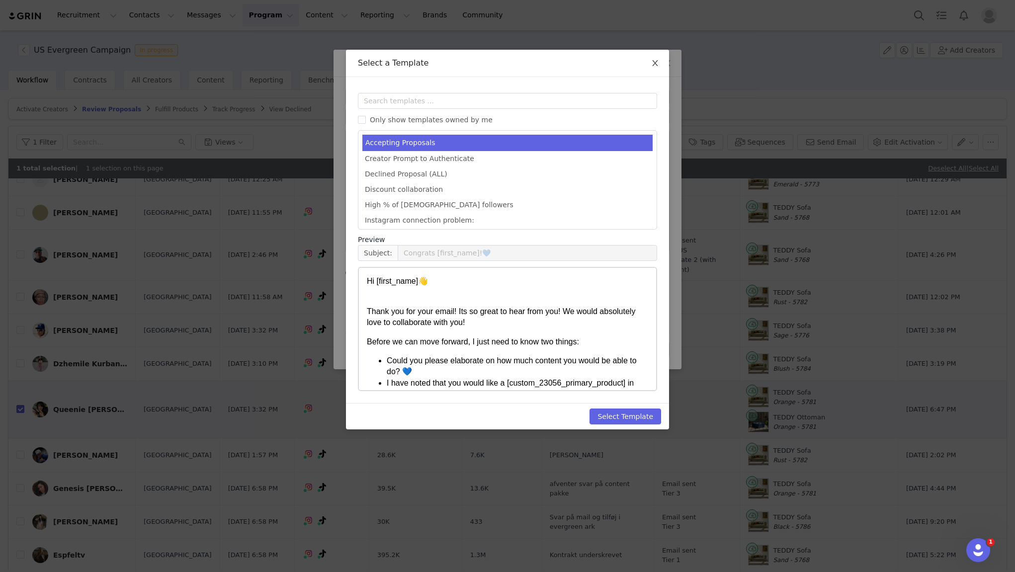
click at [657, 64] on icon "icon: close" at bounding box center [655, 63] width 8 height 8
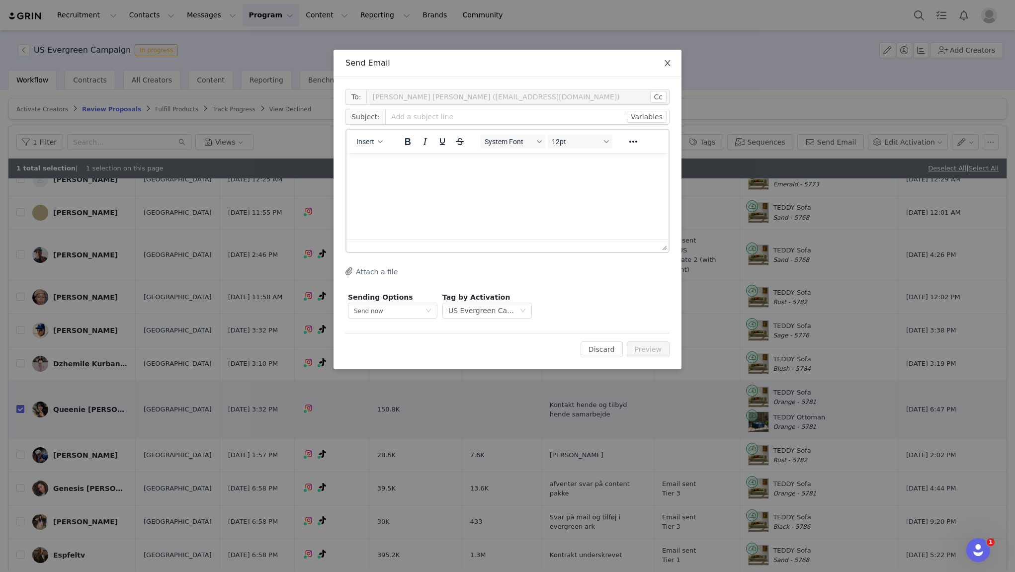
click at [666, 64] on icon "icon: close" at bounding box center [667, 63] width 5 height 6
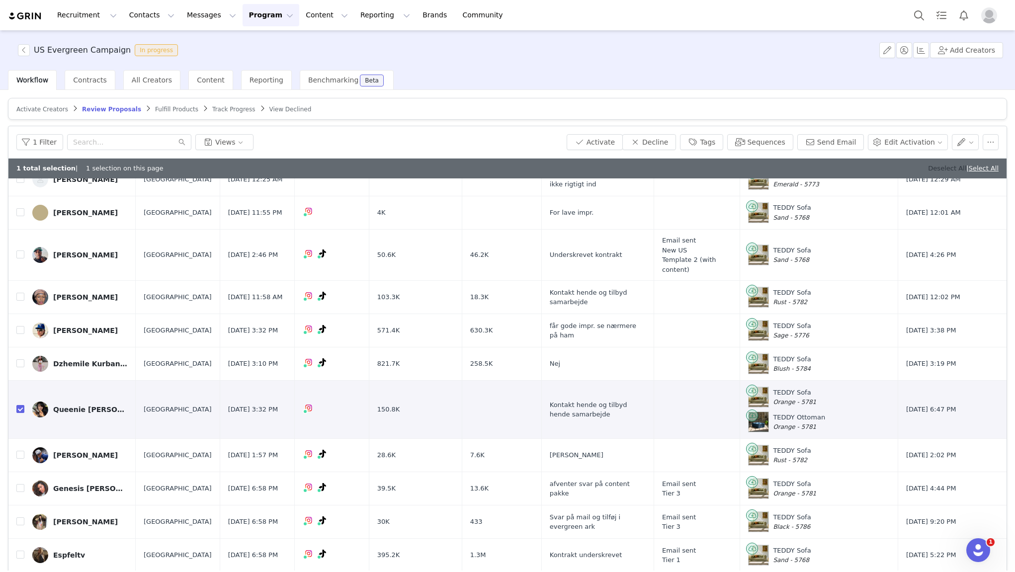
click at [928, 168] on link "Deselect All" at bounding box center [947, 168] width 38 height 7
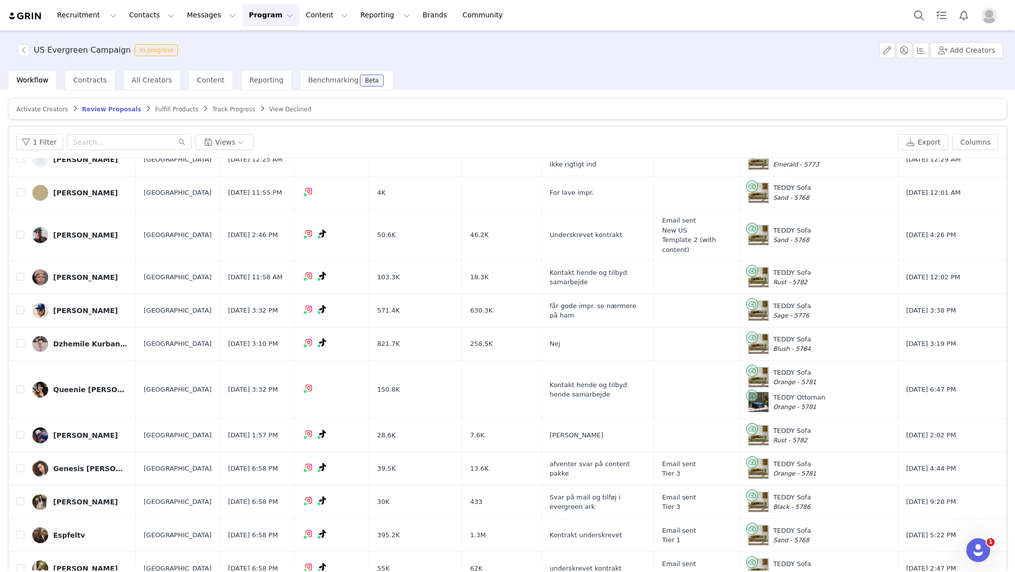
click at [422, 73] on div "Workflow Contracts All Creators Content Reporting Benchmarking Beta" at bounding box center [512, 80] width 1008 height 20
click at [19, 385] on input "checkbox" at bounding box center [20, 389] width 8 height 8
checkbox input "true"
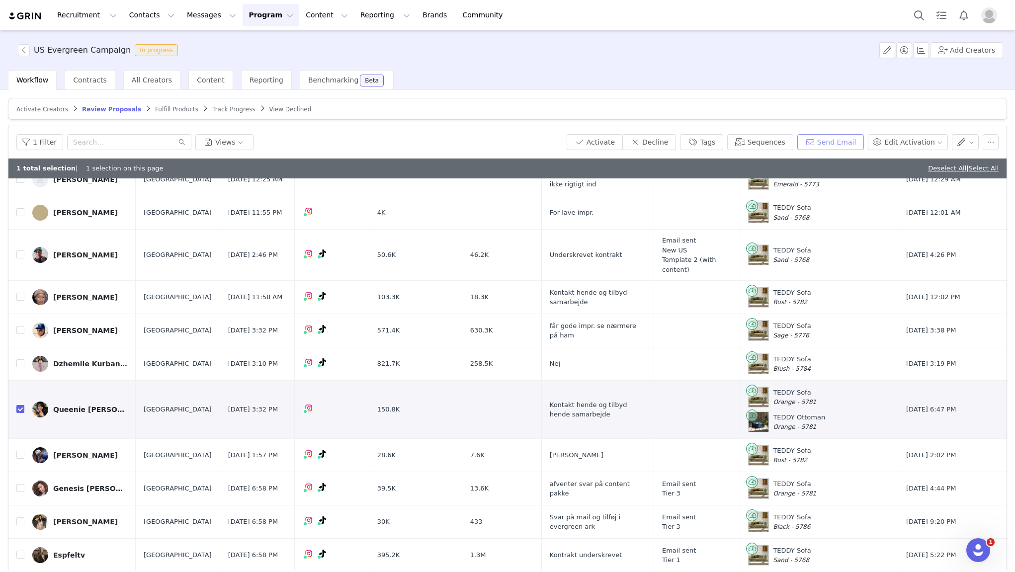
click at [826, 146] on button "Send Email" at bounding box center [831, 142] width 67 height 16
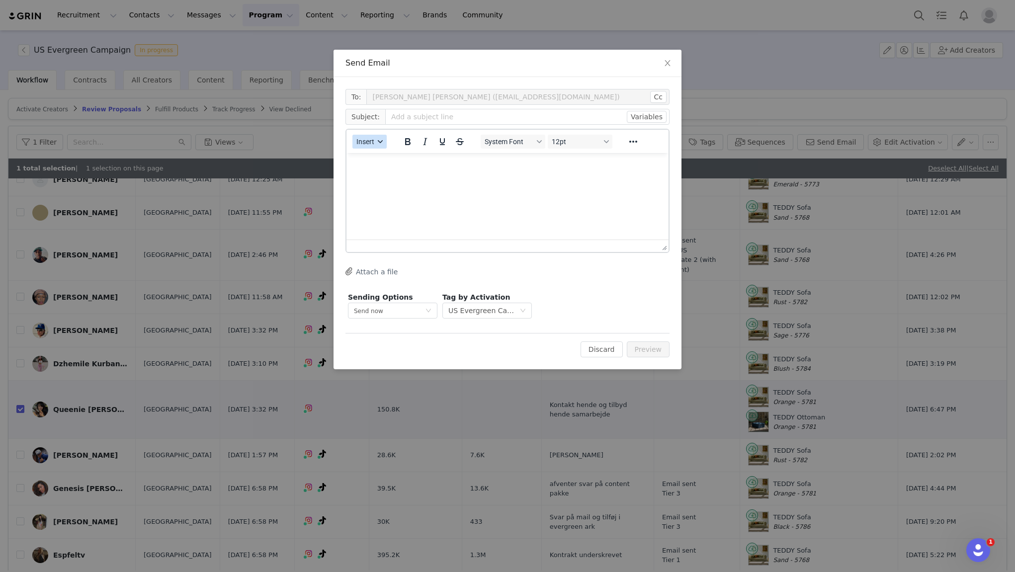
click at [368, 143] on span "Insert" at bounding box center [366, 142] width 18 height 8
click at [391, 163] on div "Insert Template" at bounding box center [406, 159] width 90 height 12
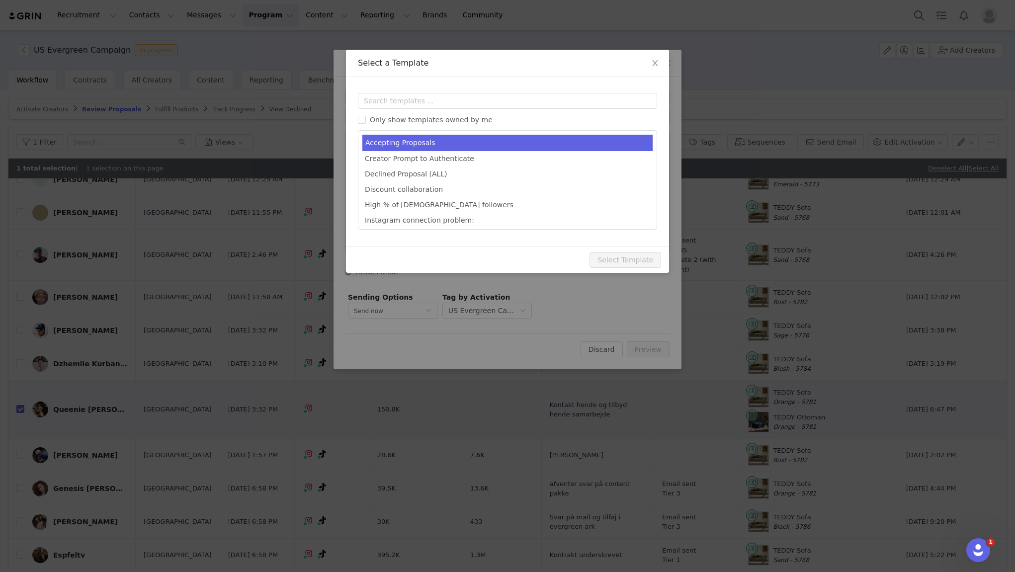
type input "Congrats [first_name]!💙"
click at [432, 145] on li "Accepting Proposals" at bounding box center [508, 143] width 290 height 16
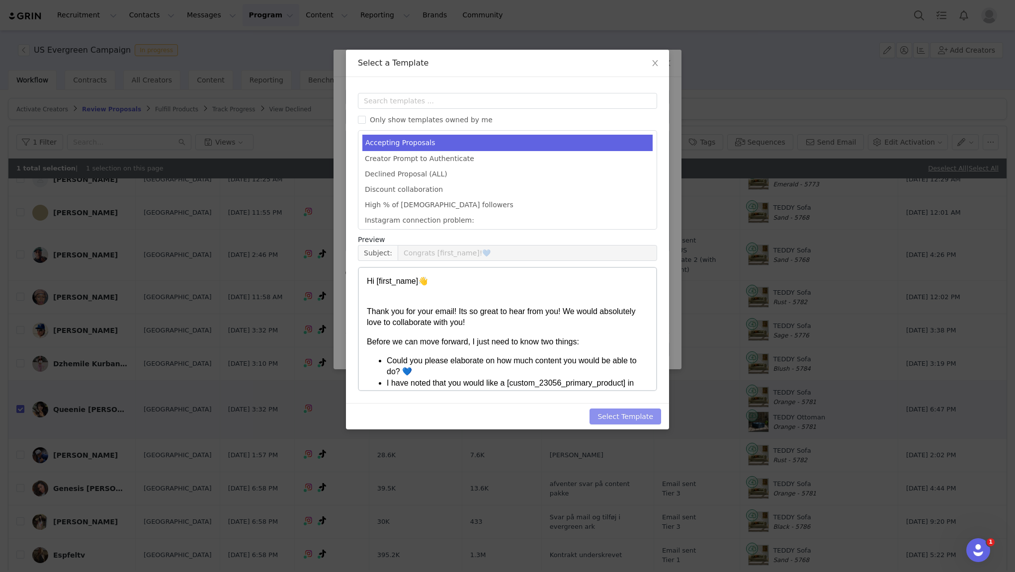
click at [632, 413] on button "Select Template" at bounding box center [626, 417] width 72 height 16
type input "Congrats [first_name]!💙"
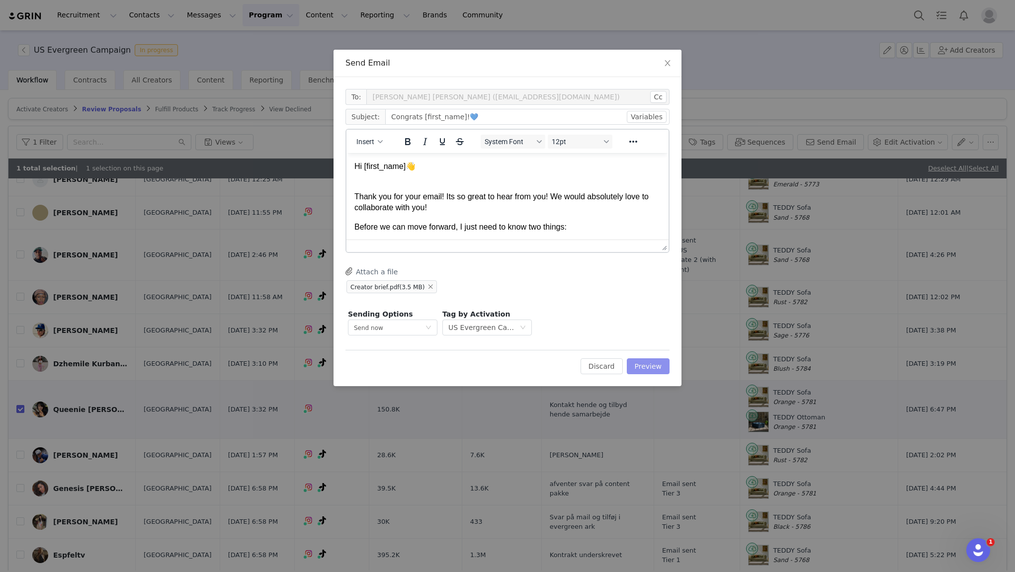
click at [651, 373] on button "Preview" at bounding box center [648, 367] width 43 height 16
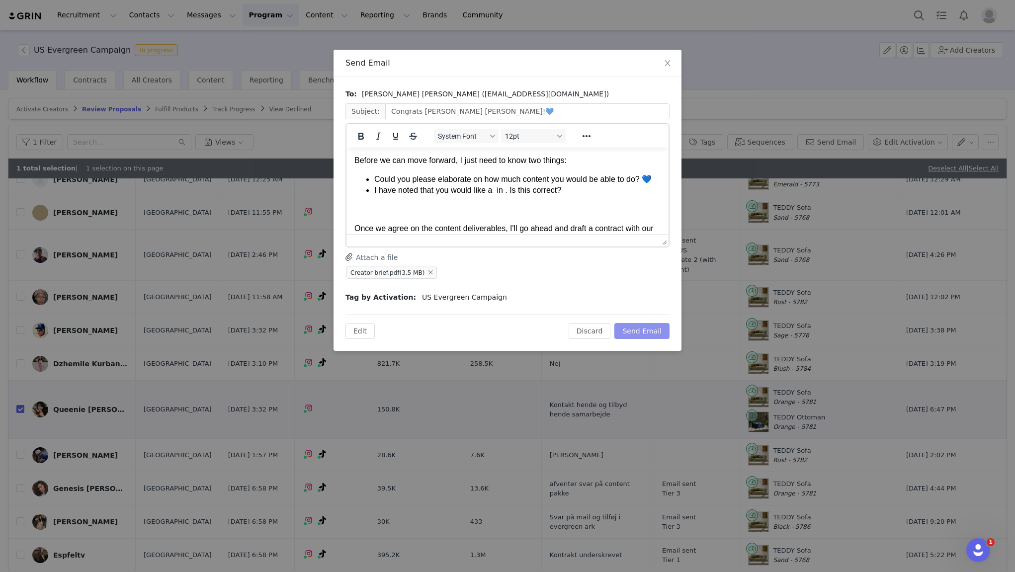
scroll to position [63, 0]
click at [496, 190] on li "I have noted that you would like a in . Is this correct?" at bounding box center [517, 189] width 286 height 11
click at [596, 190] on li "I have noted that you would like a Teddy Sofa in Orange and a Teddy Ottoman in …" at bounding box center [517, 195] width 286 height 22
click at [577, 187] on li "I have noted that you would like a Teddy Sofa in Orange and a Teddy Ottoman in …" at bounding box center [517, 195] width 286 height 22
click at [625, 191] on li "I have noted that you would like a [PERSON_NAME] and a Teddy Ottoman in . Is th…" at bounding box center [517, 195] width 286 height 22
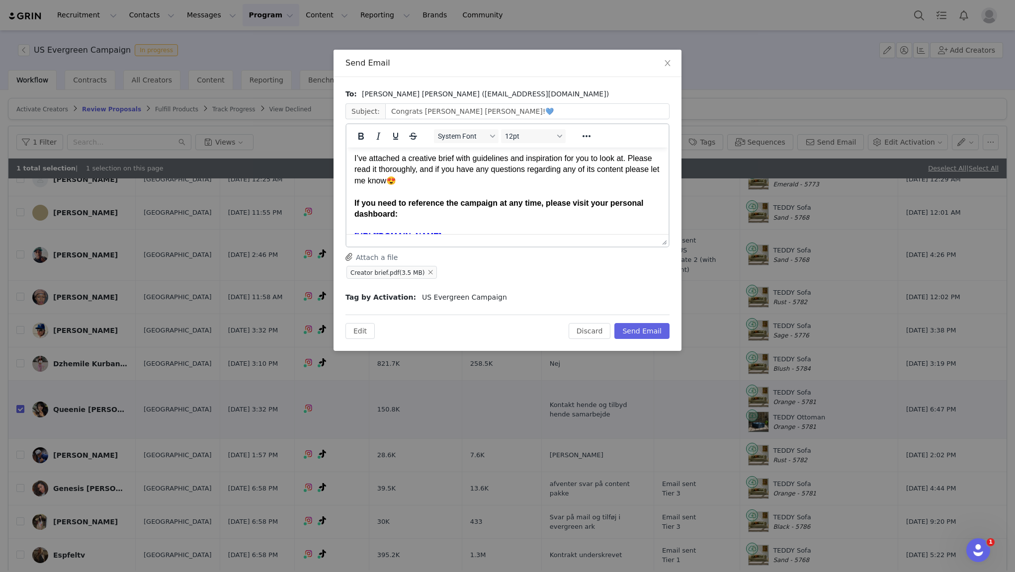
scroll to position [216, 0]
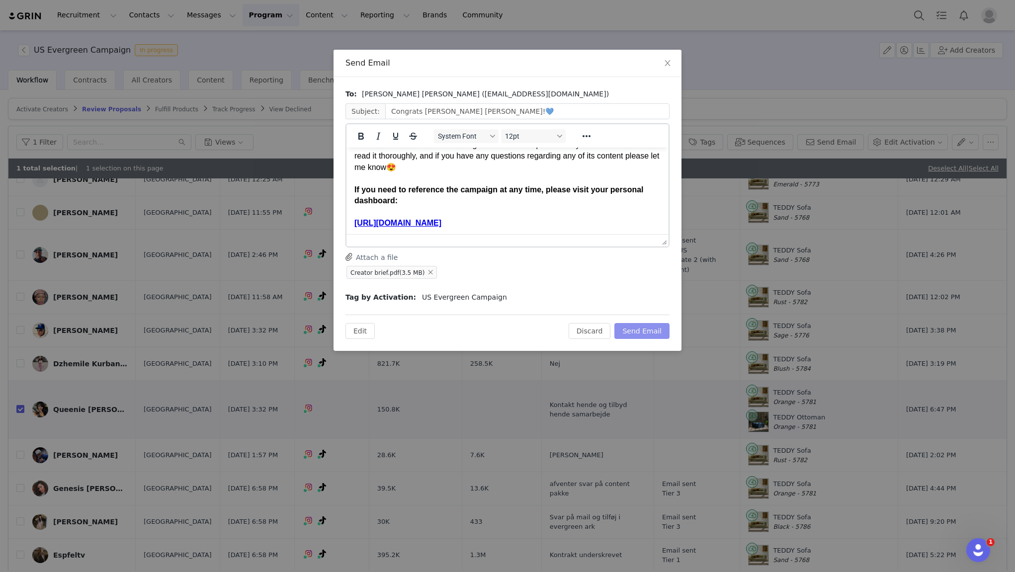
click at [637, 333] on button "Send Email" at bounding box center [642, 331] width 55 height 16
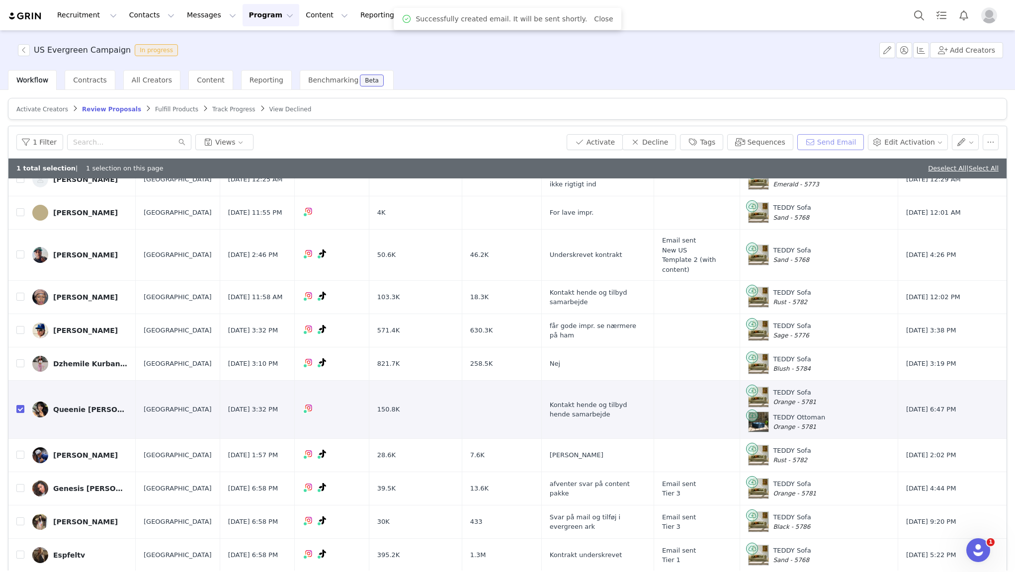
scroll to position [0, 0]
click at [947, 404] on button "button" at bounding box center [945, 410] width 12 height 12
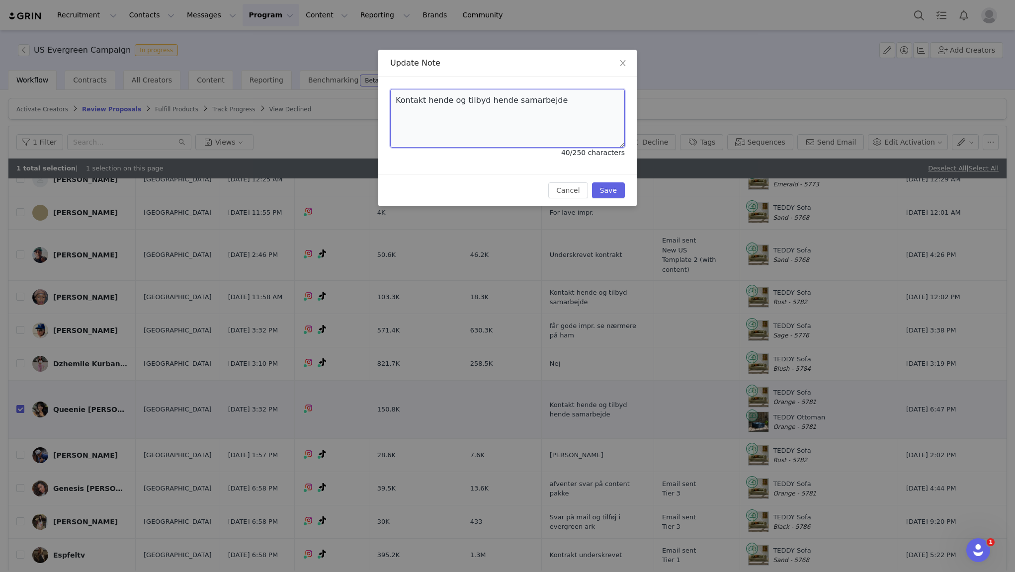
click at [553, 103] on textarea "Kontakt hende og tilbyd hende samarbejde" at bounding box center [507, 118] width 235 height 59
type textarea "A"
type textarea "E-mail sent LA"
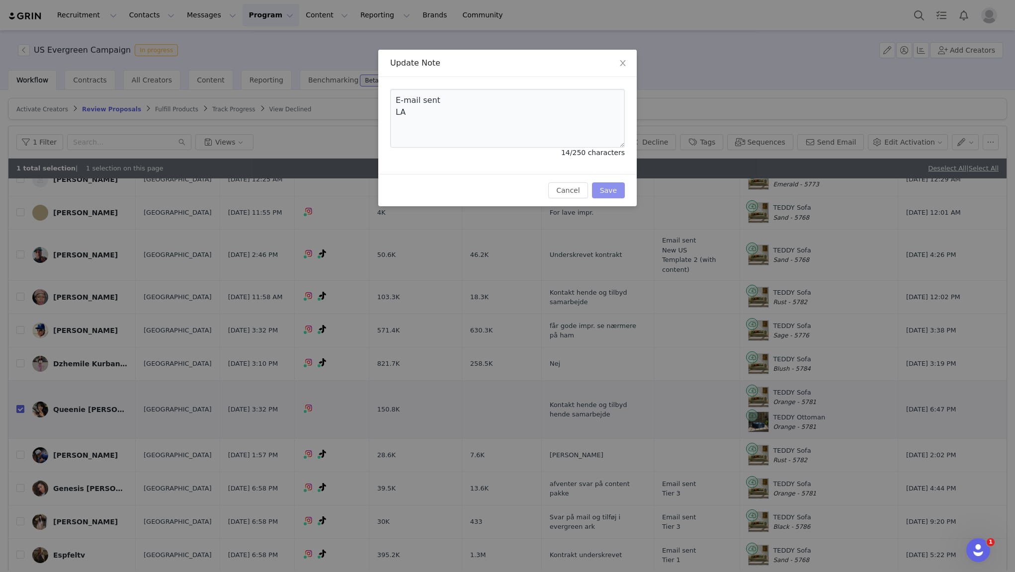
click at [615, 187] on button "Save" at bounding box center [608, 191] width 33 height 16
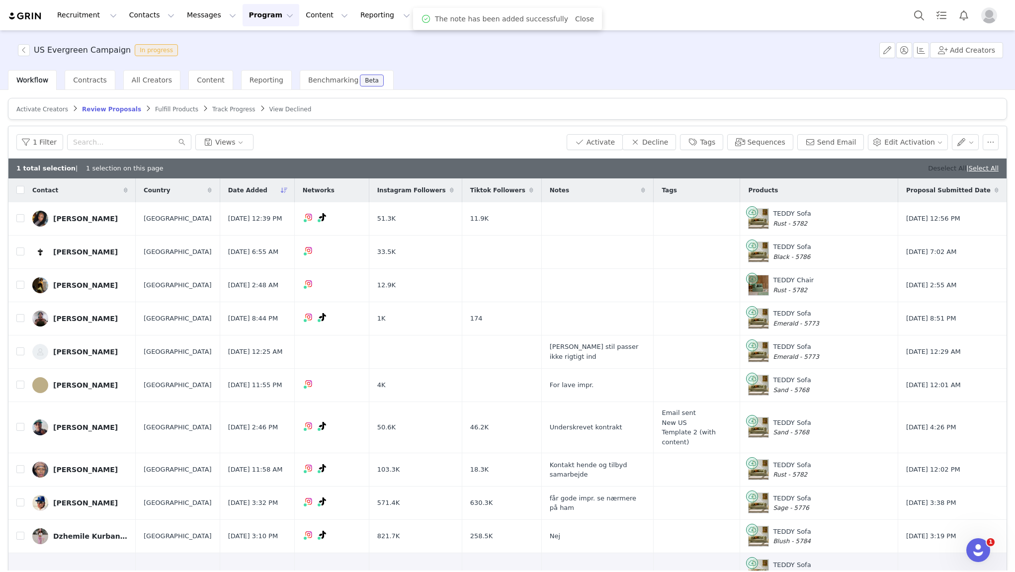
click at [944, 169] on link "Deselect All" at bounding box center [947, 168] width 38 height 7
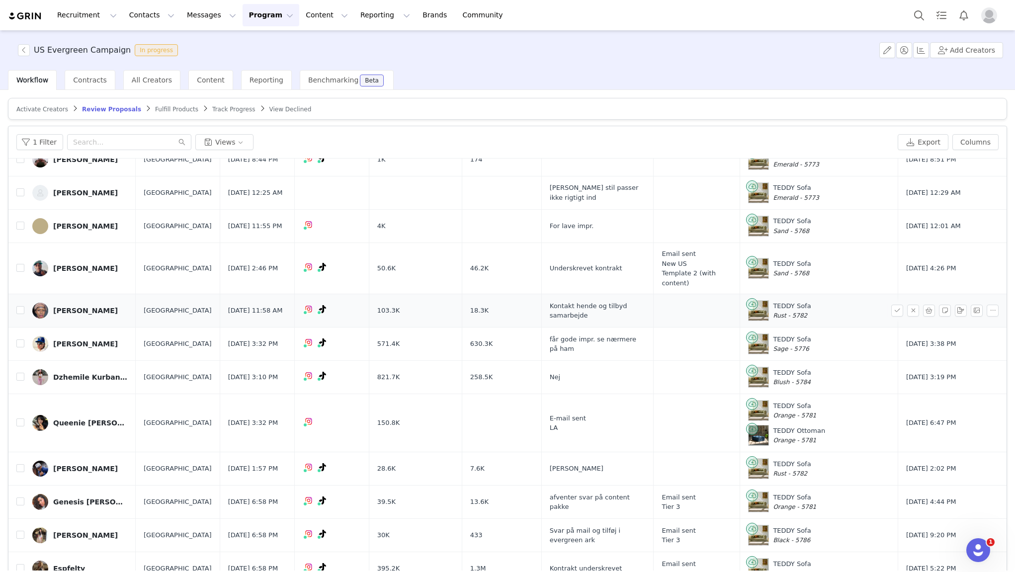
scroll to position [145, 0]
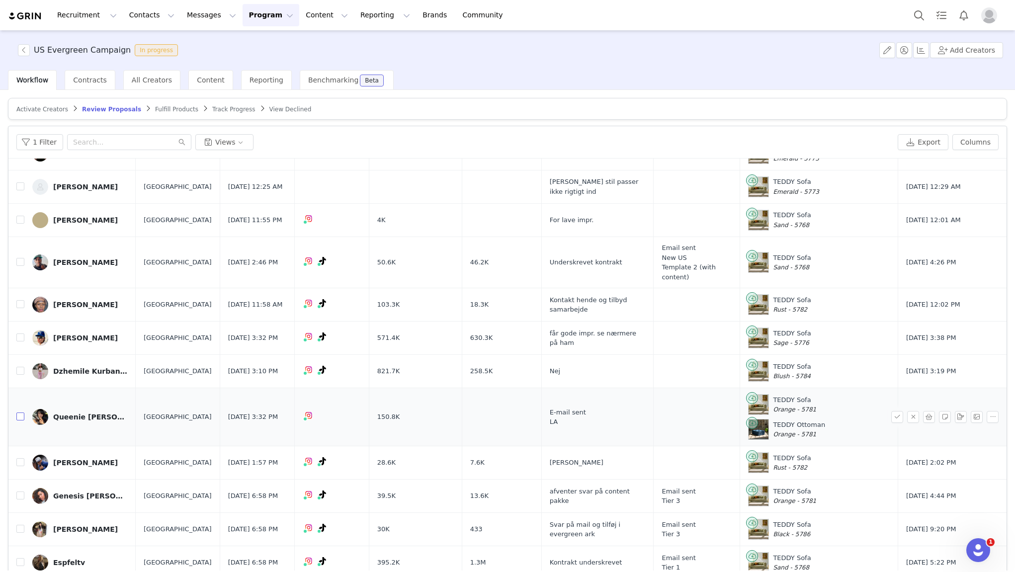
click at [21, 413] on input "checkbox" at bounding box center [20, 417] width 8 height 8
checkbox input "true"
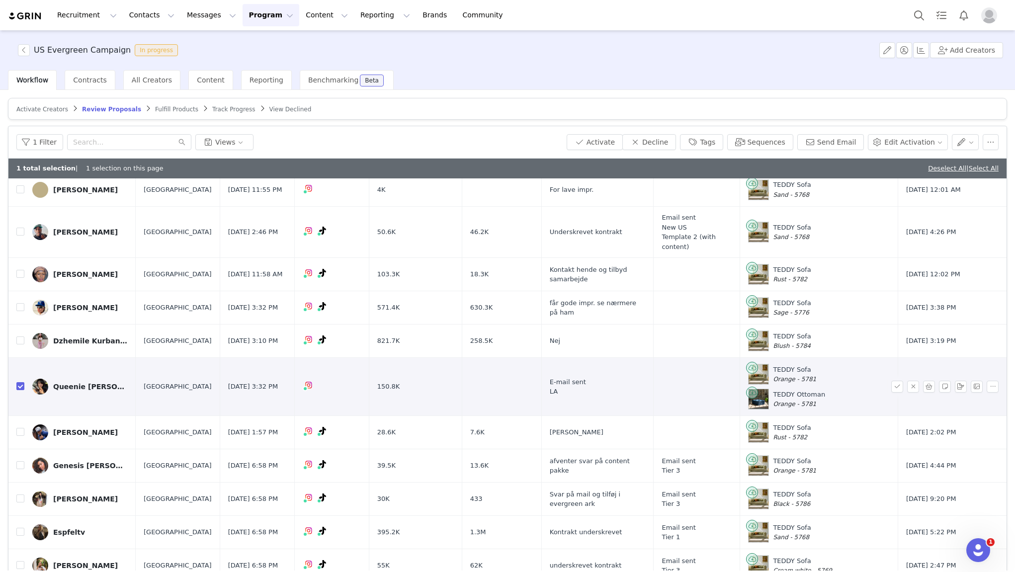
scroll to position [194, 0]
click at [944, 382] on button "button" at bounding box center [945, 388] width 12 height 12
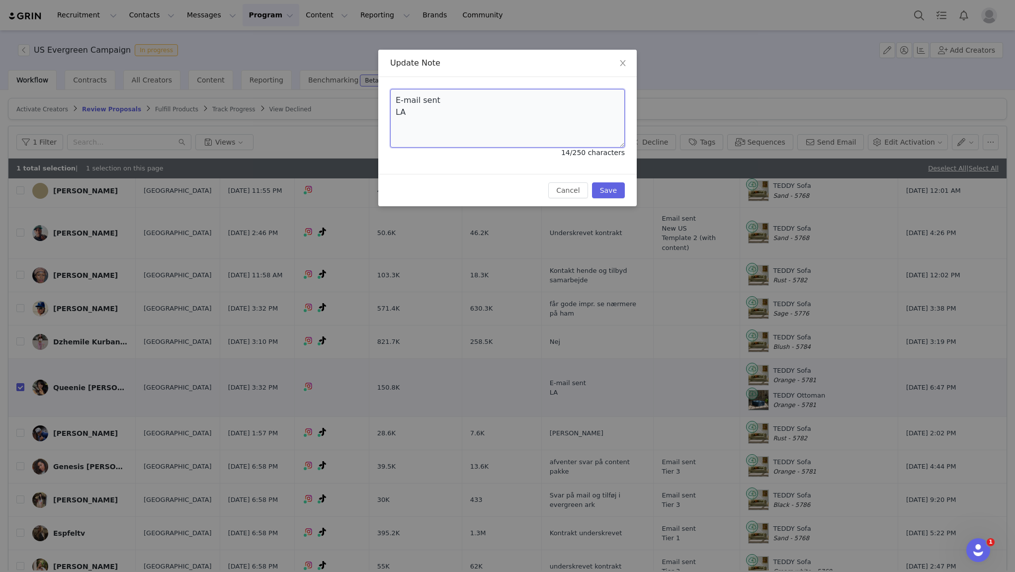
click at [458, 105] on textarea "E-mail sent LA" at bounding box center [507, 118] width 235 height 59
type textarea "E-mail sent LA"
click at [606, 186] on button "Save" at bounding box center [608, 191] width 33 height 16
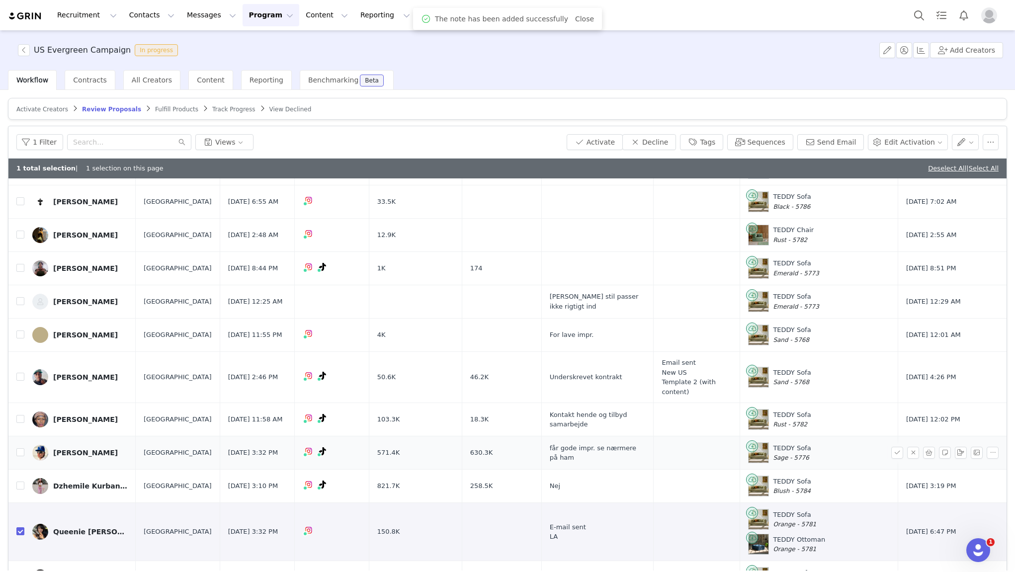
scroll to position [50, 0]
click at [719, 143] on button "Tags" at bounding box center [701, 142] width 43 height 16
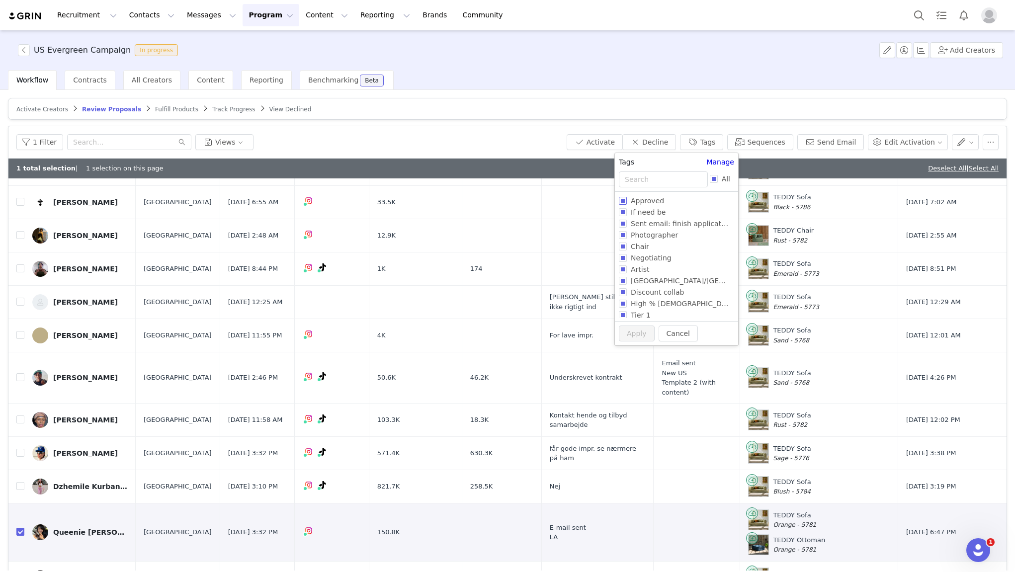
click at [622, 202] on input "Approved" at bounding box center [623, 201] width 8 height 8
checkbox input "true"
click at [635, 350] on button "Apply" at bounding box center [632, 352] width 36 height 16
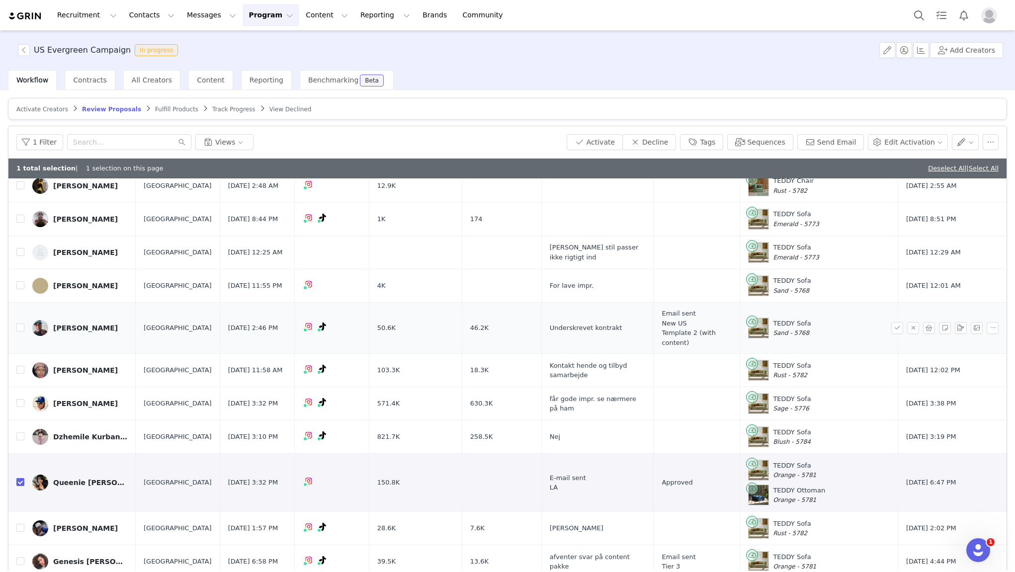
scroll to position [101, 0]
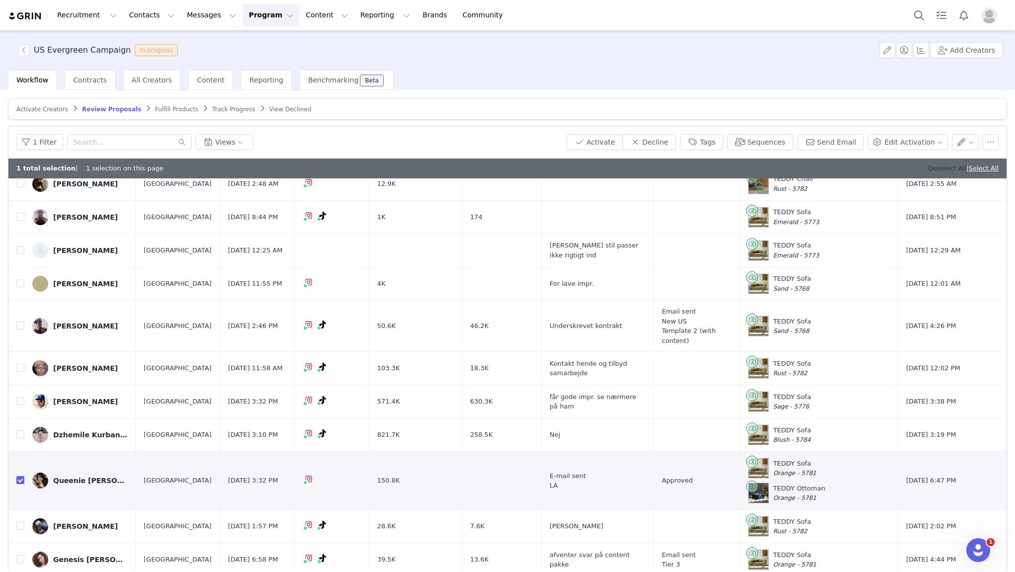
click at [930, 168] on link "Deselect All" at bounding box center [947, 168] width 38 height 7
checkbox input "false"
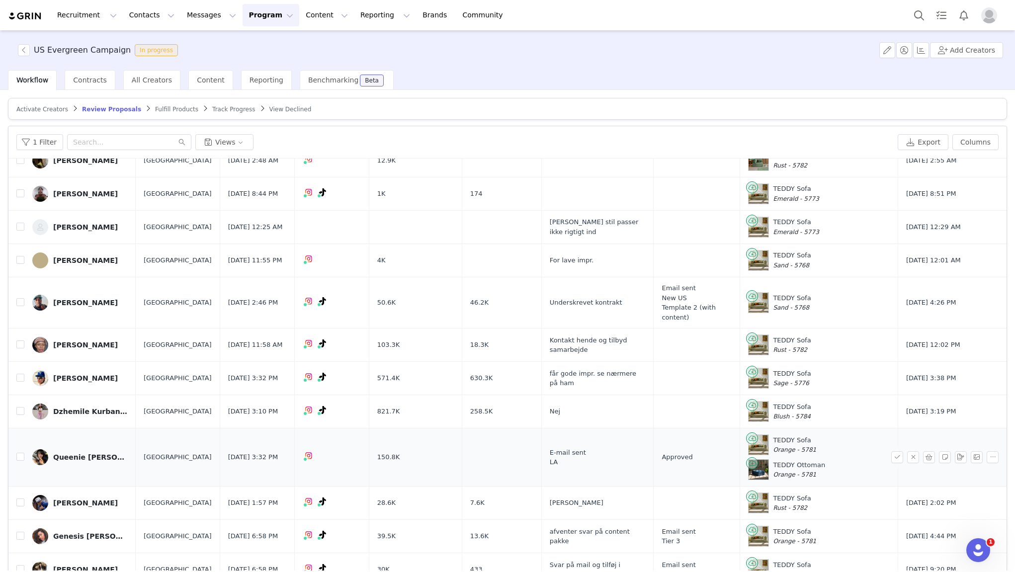
scroll to position [104, 0]
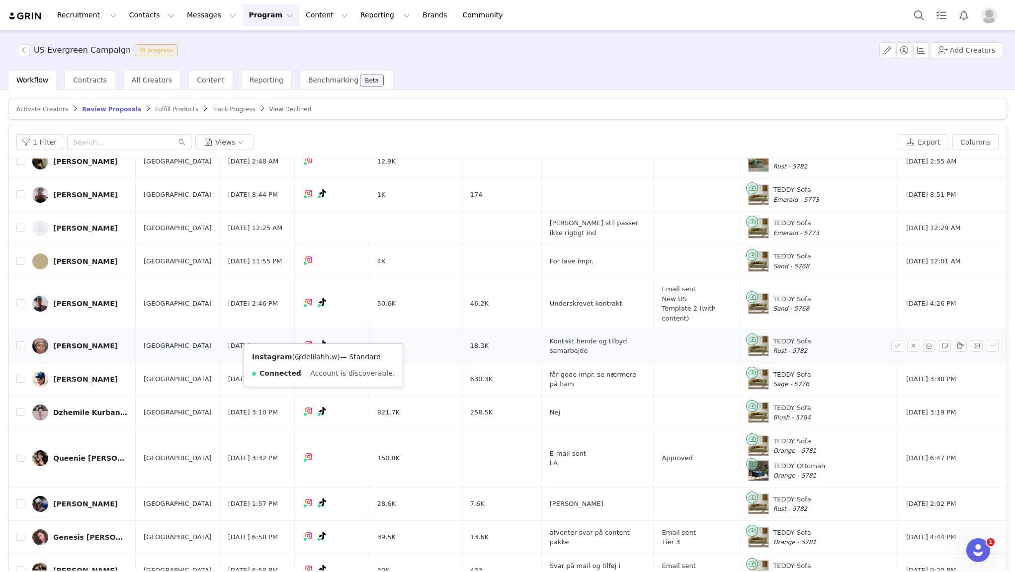
click at [308, 358] on link "@delilahh.w" at bounding box center [316, 357] width 42 height 8
click at [81, 342] on div "[PERSON_NAME]" at bounding box center [85, 346] width 65 height 8
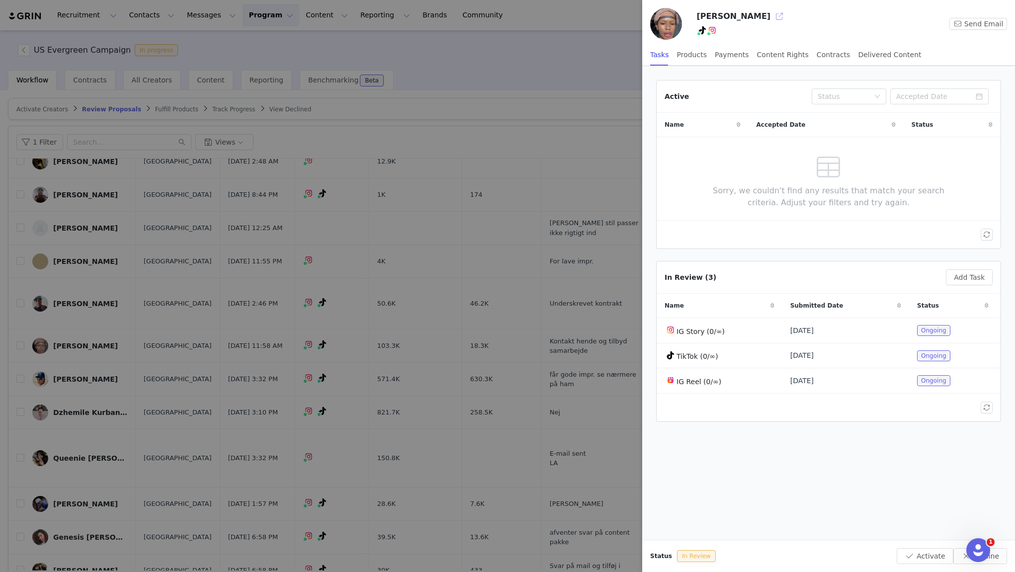
click at [772, 17] on button "button" at bounding box center [780, 16] width 16 height 16
click at [507, 220] on div at bounding box center [507, 286] width 1015 height 572
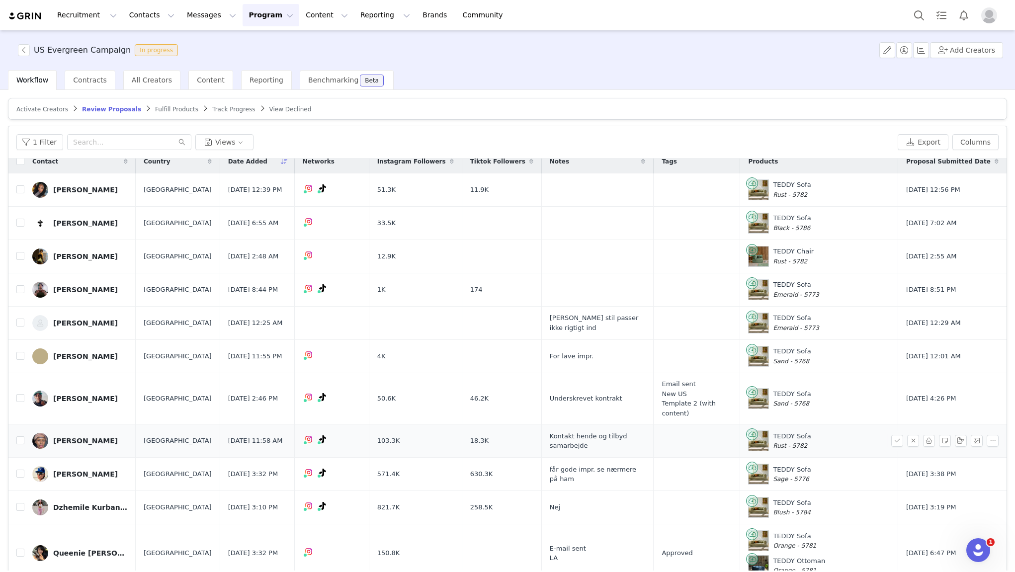
scroll to position [10, 0]
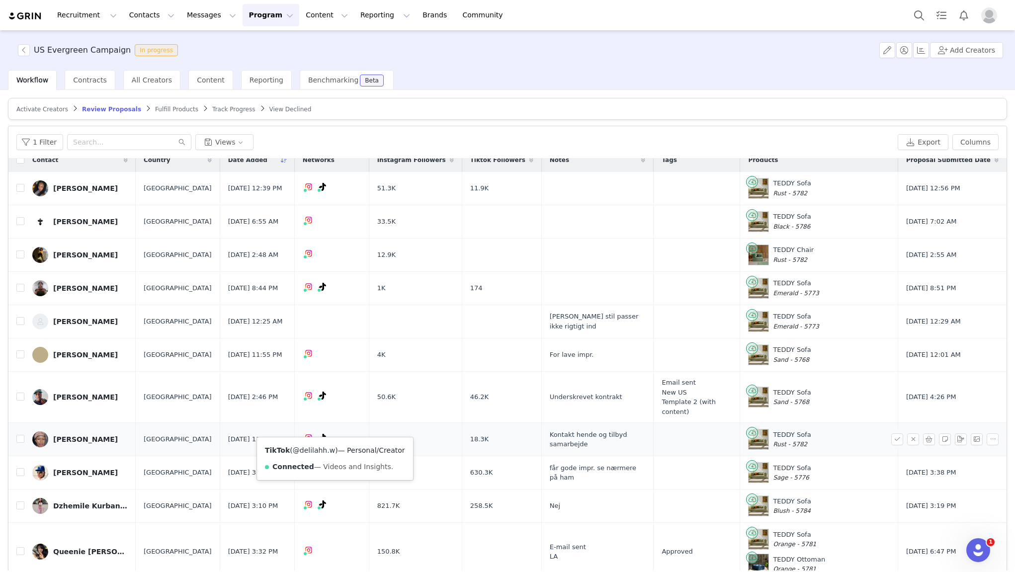
click at [325, 450] on link "@delilahh.w" at bounding box center [314, 451] width 42 height 8
click at [314, 448] on link "@delilahh.w" at bounding box center [316, 451] width 42 height 8
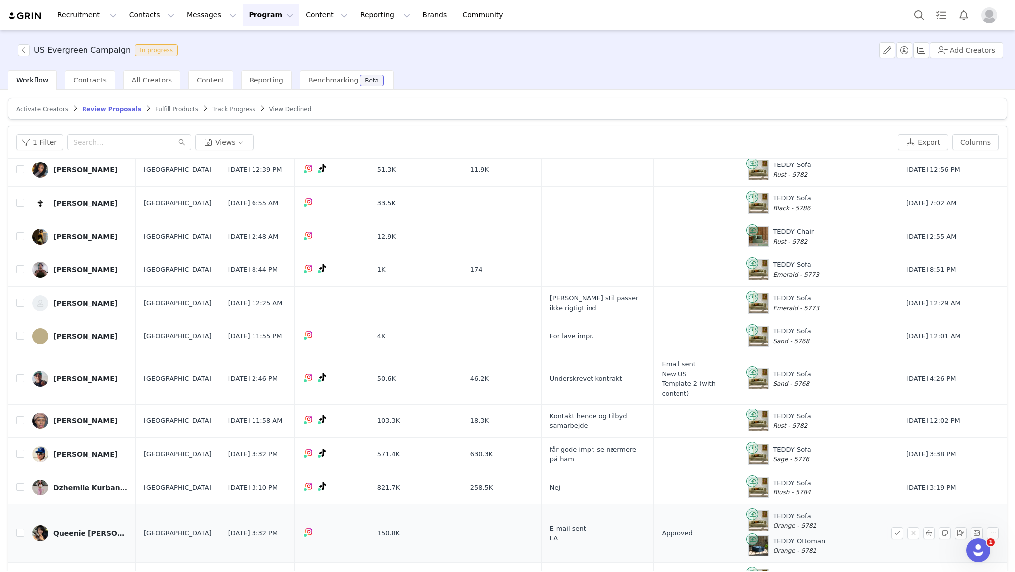
scroll to position [32, 0]
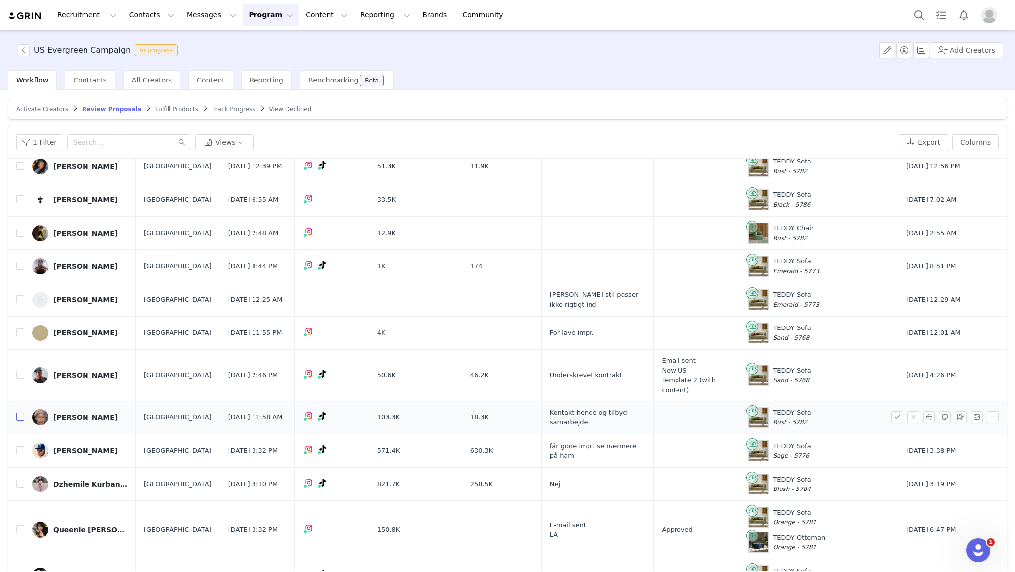
click at [18, 413] on input "checkbox" at bounding box center [20, 417] width 8 height 8
checkbox input "true"
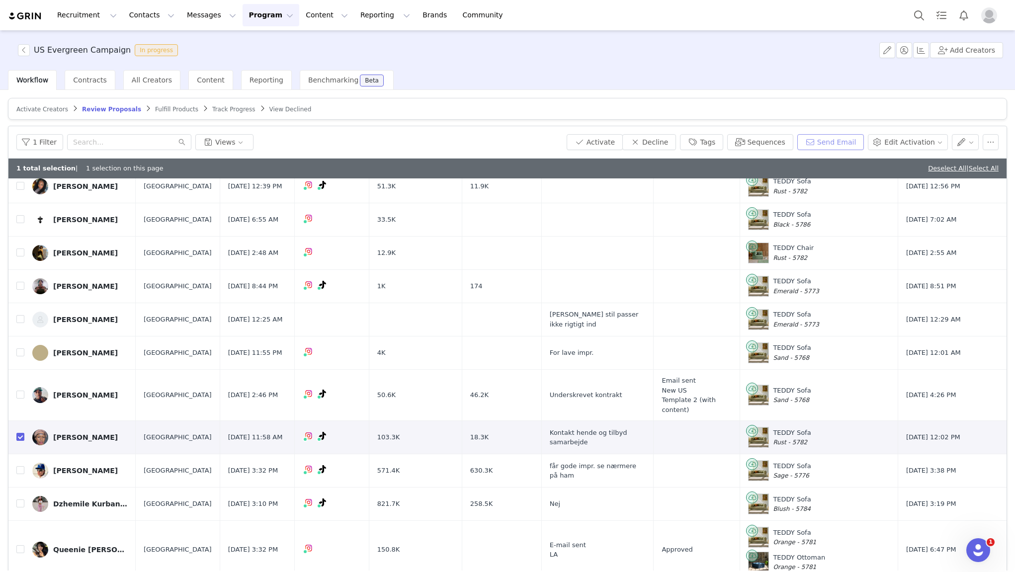
click at [826, 141] on button "Send Email" at bounding box center [831, 142] width 67 height 16
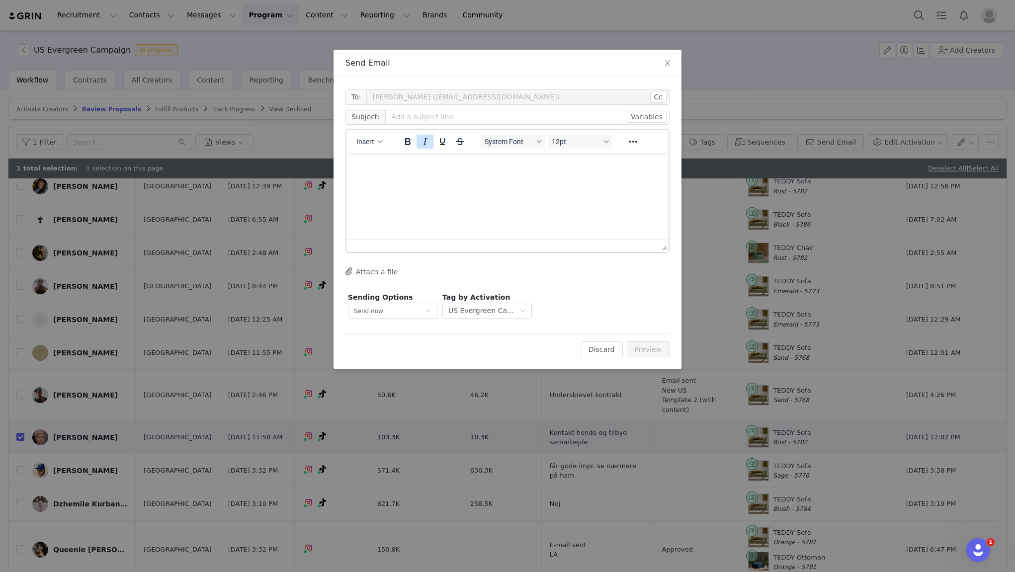
scroll to position [0, 0]
click at [369, 141] on span "Insert" at bounding box center [366, 142] width 18 height 8
click at [379, 163] on div "Insert Template" at bounding box center [406, 159] width 90 height 12
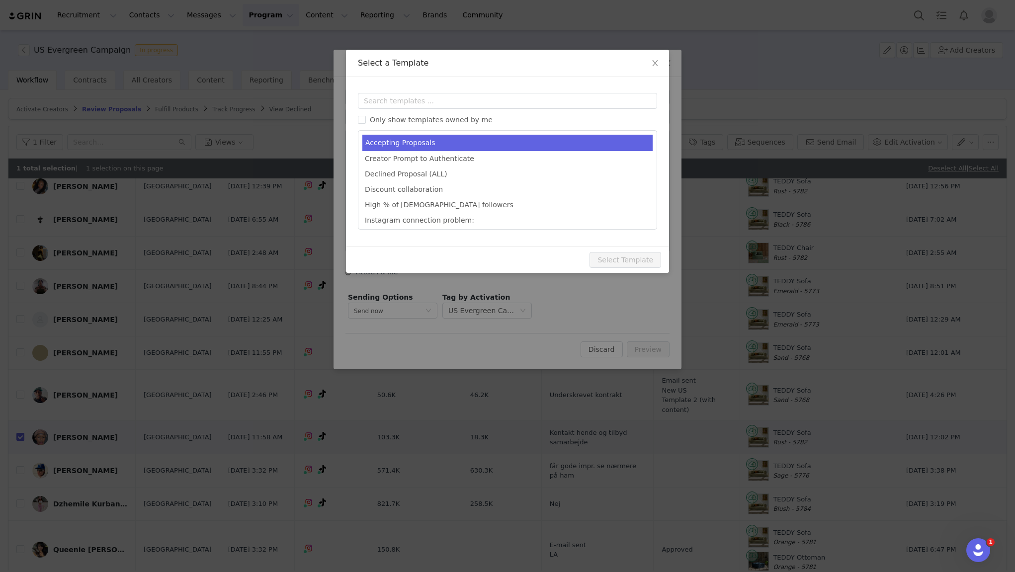
type input "Congrats [first_name]!💙"
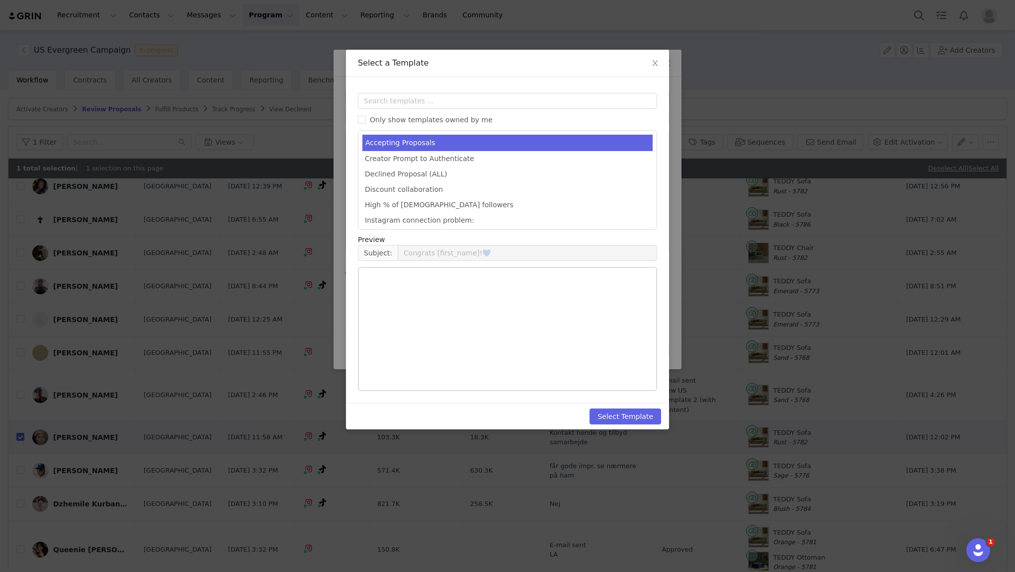
click at [438, 141] on li "Accepting Proposals" at bounding box center [508, 143] width 290 height 16
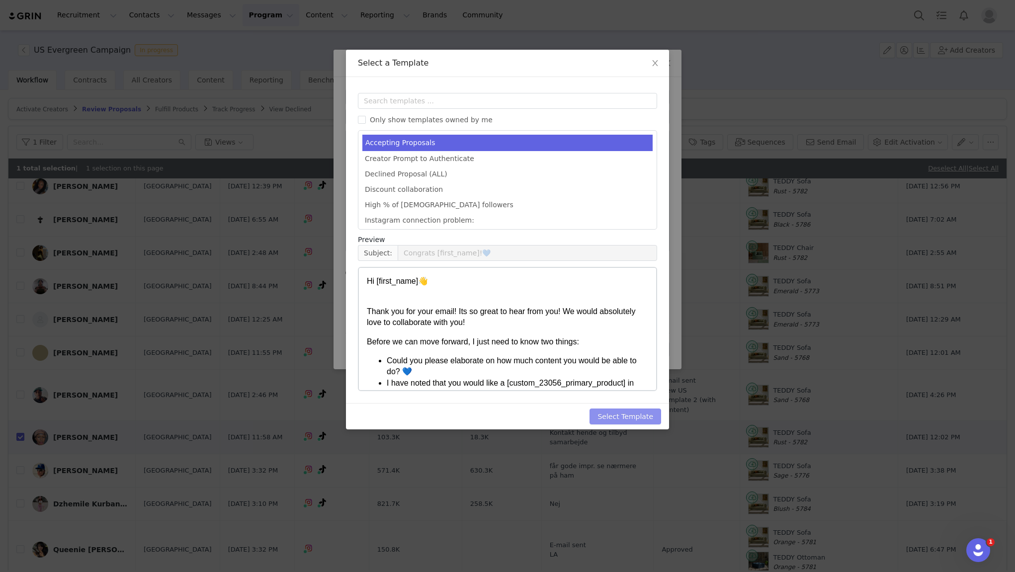
click at [636, 412] on button "Select Template" at bounding box center [626, 417] width 72 height 16
type input "Congrats [first_name]!💙"
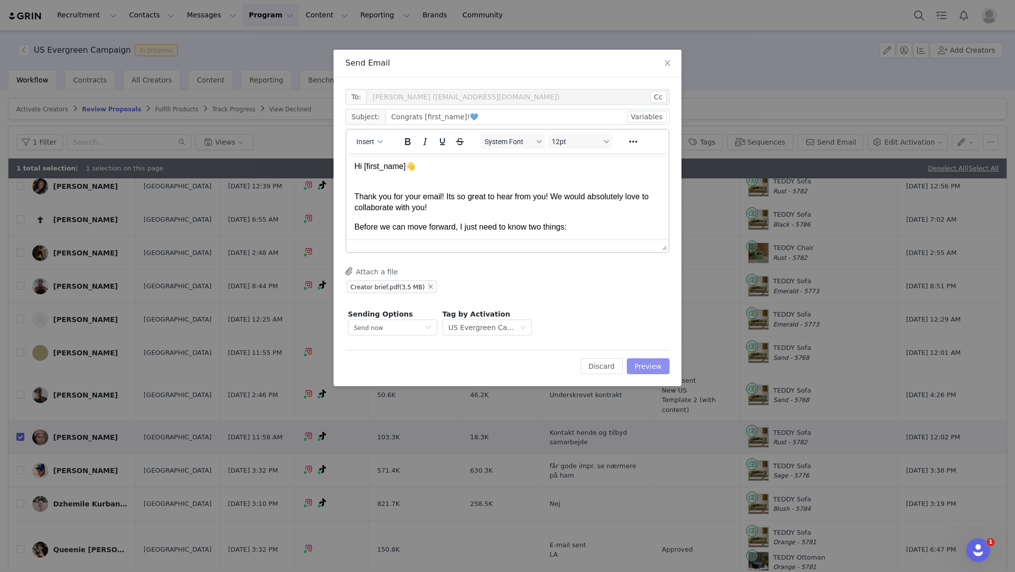
click at [649, 365] on button "Preview" at bounding box center [648, 367] width 43 height 16
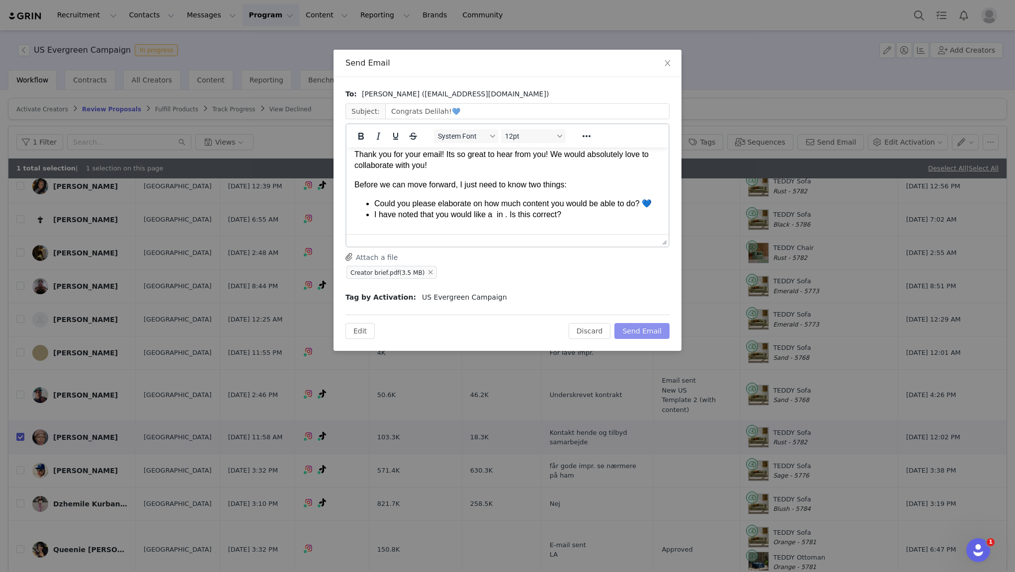
scroll to position [41, 0]
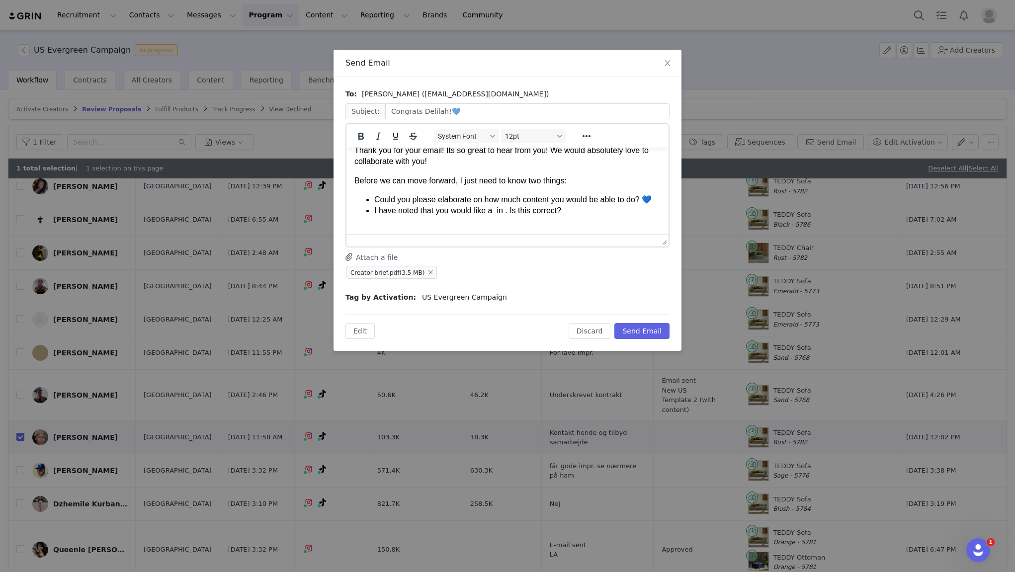
click at [496, 212] on li "I have noted that you would like a in . Is this correct?" at bounding box center [517, 210] width 286 height 11
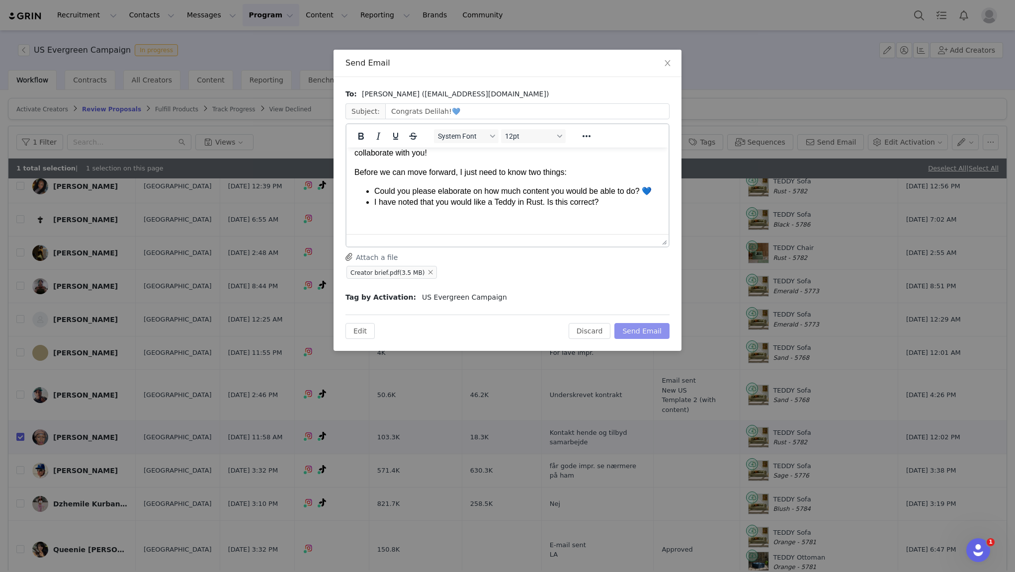
click at [643, 333] on button "Send Email" at bounding box center [642, 331] width 55 height 16
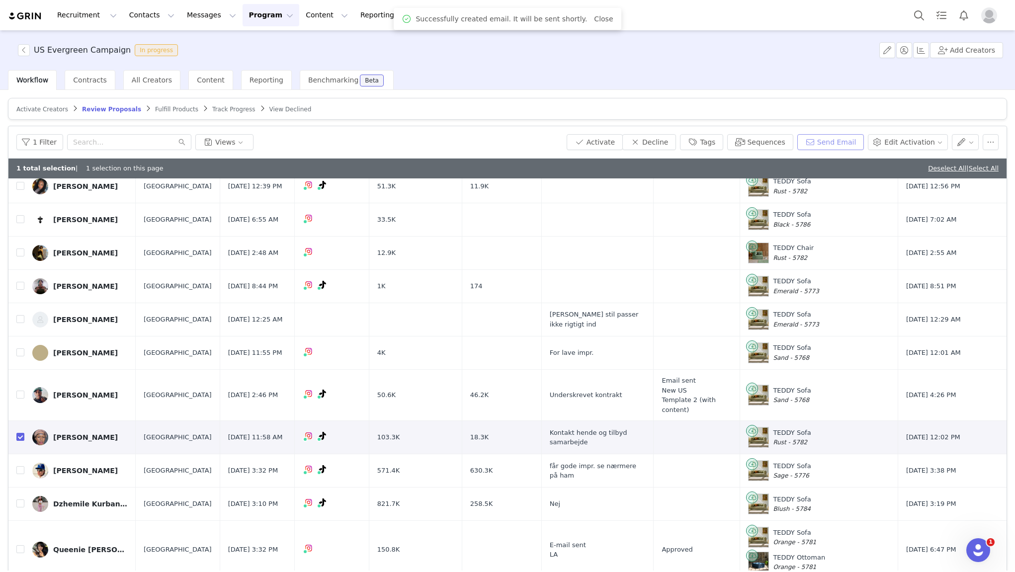
scroll to position [0, 0]
click at [719, 140] on button "Tags" at bounding box center [701, 142] width 43 height 16
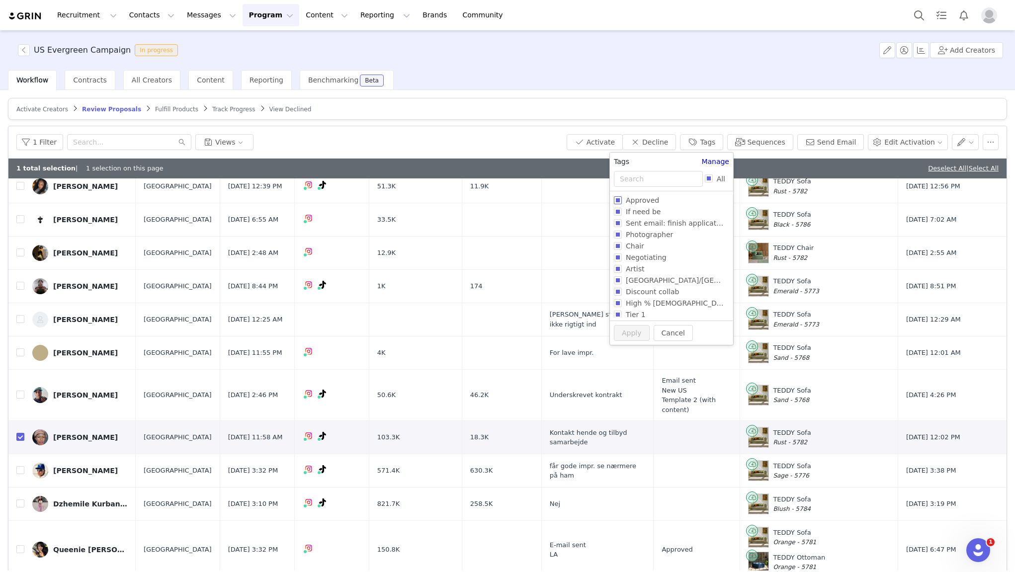
click at [618, 200] on input "Approved" at bounding box center [618, 200] width 8 height 8
checkbox input "true"
click at [629, 354] on button "Apply" at bounding box center [632, 352] width 36 height 16
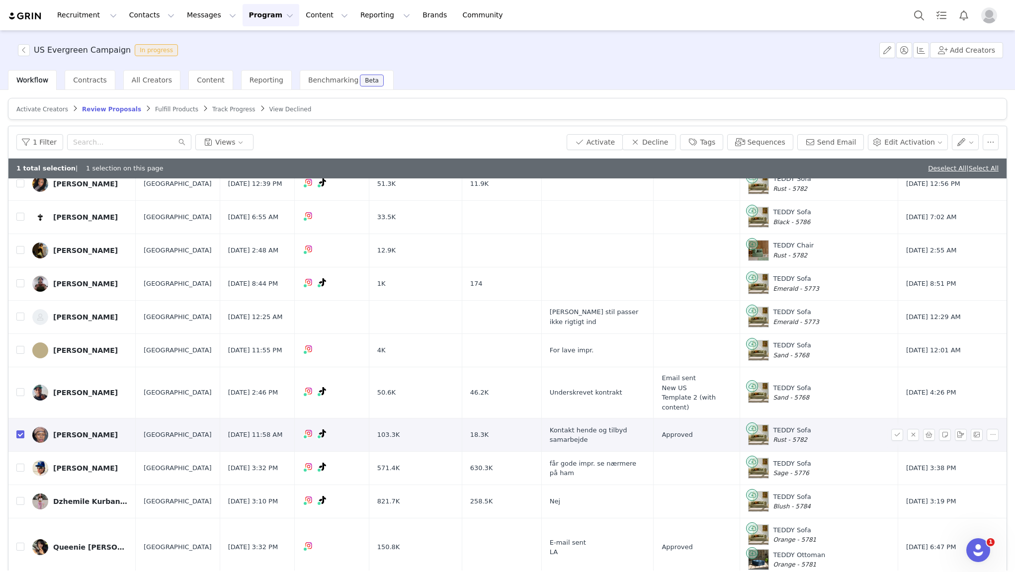
scroll to position [36, 0]
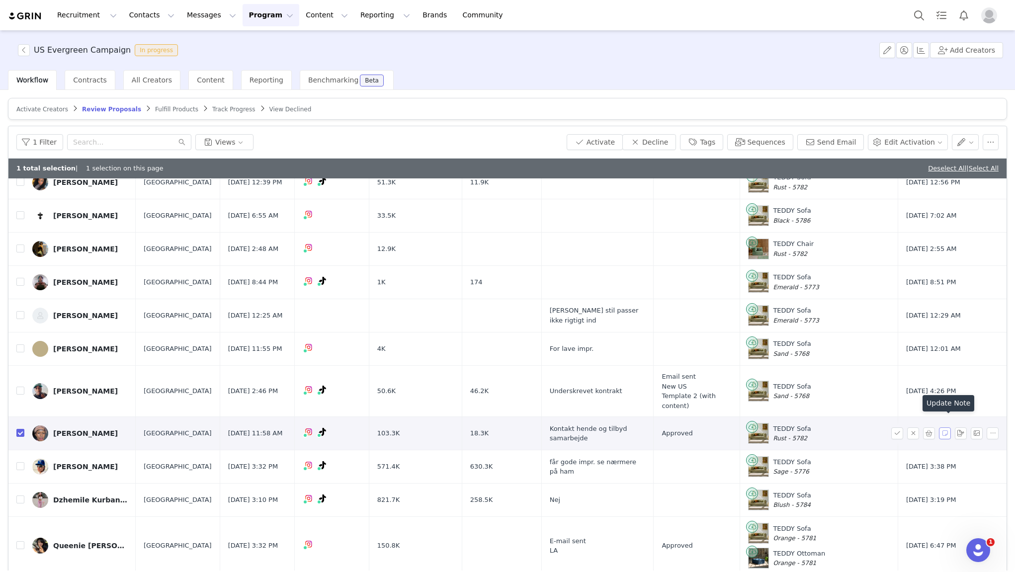
click at [947, 428] on button "button" at bounding box center [945, 434] width 12 height 12
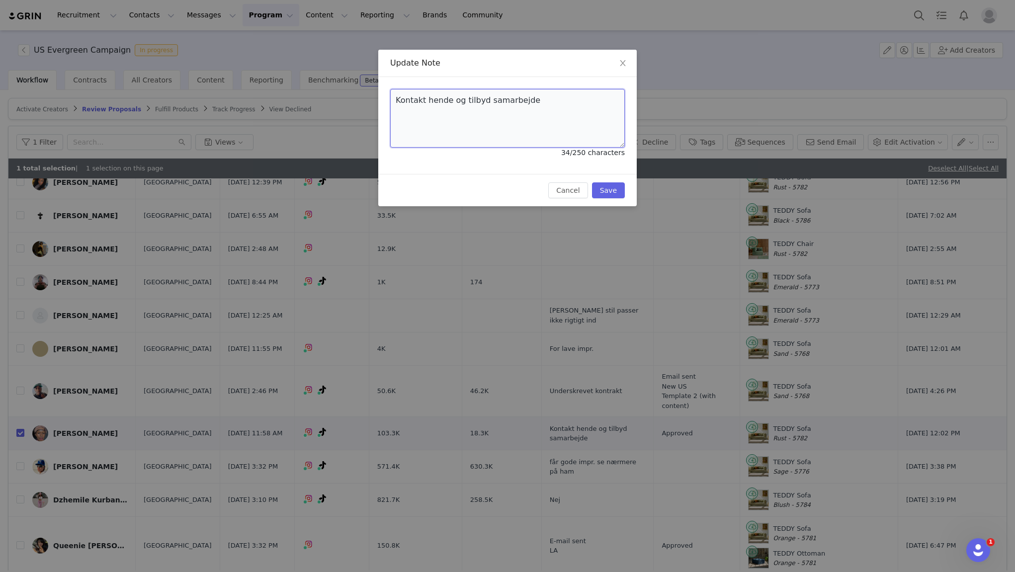
click at [504, 102] on textarea "Kontakt hende og tilbyd samarbejde" at bounding box center [507, 118] width 235 height 59
type textarea "N"
type textarea "e"
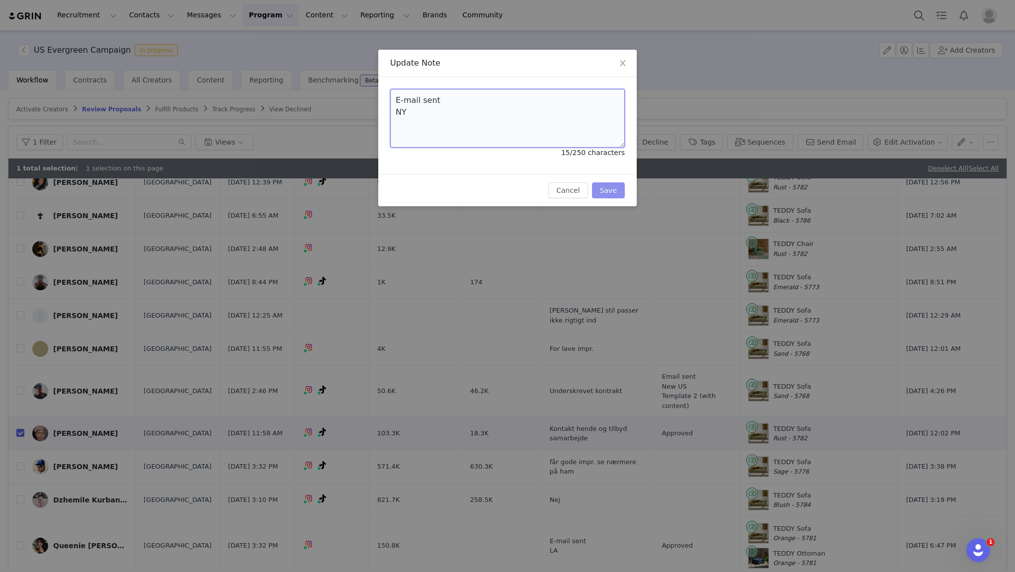
type textarea "E-mail sent NY"
click at [606, 192] on button "Save" at bounding box center [608, 191] width 33 height 16
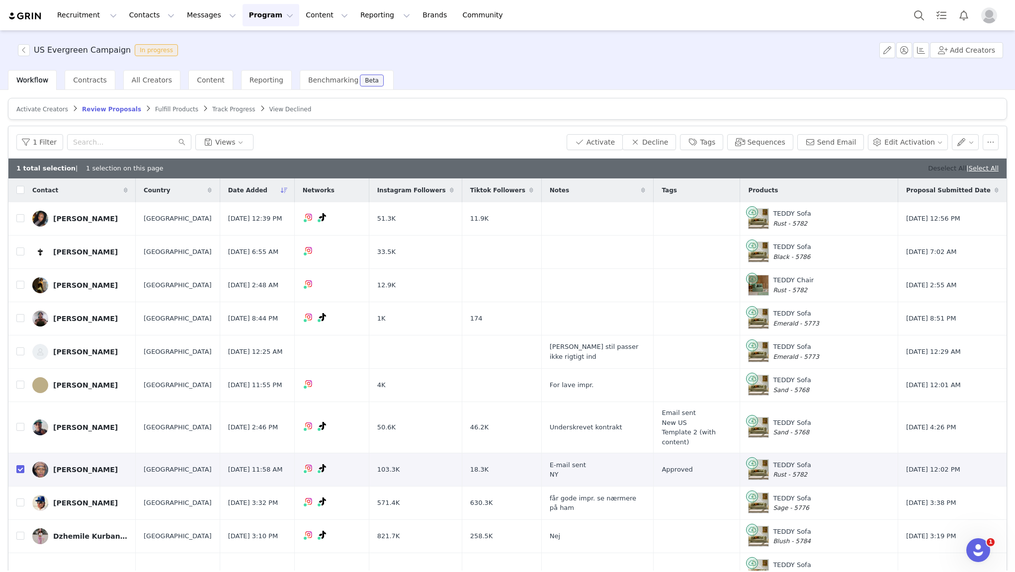
click at [928, 170] on link "Deselect All" at bounding box center [947, 168] width 38 height 7
checkbox input "false"
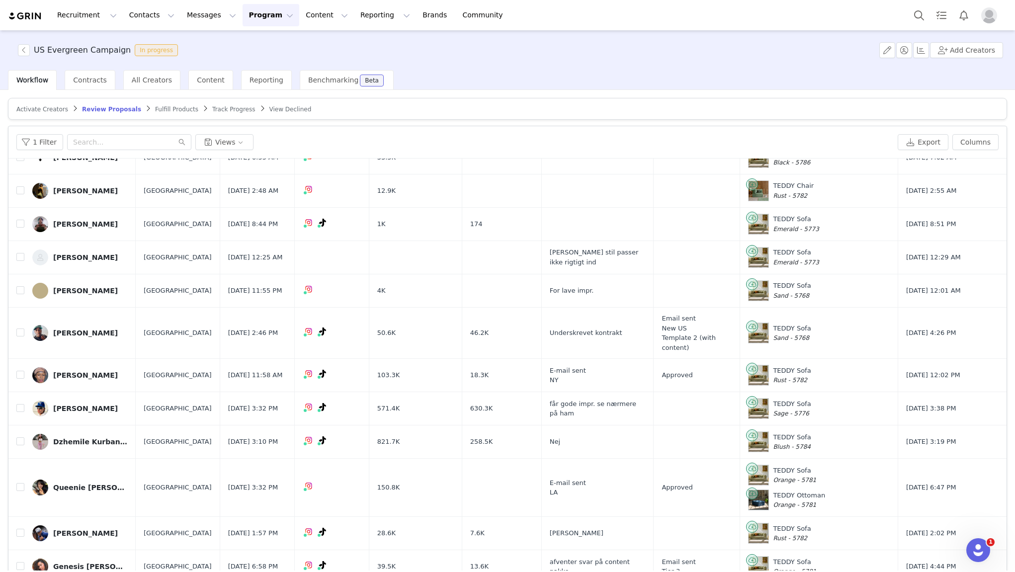
scroll to position [81, 0]
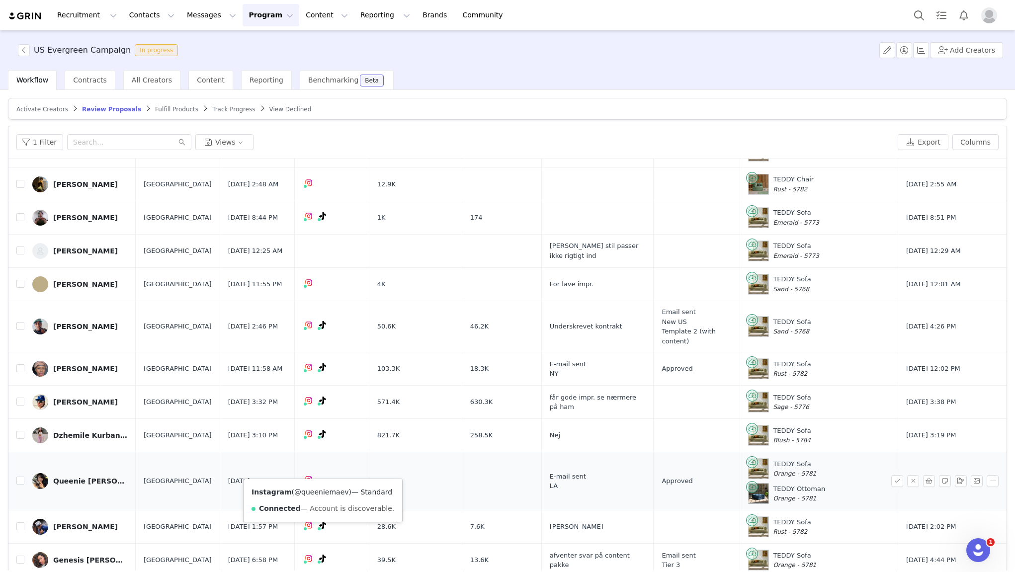
click at [318, 495] on link "@queeniemaev" at bounding box center [321, 492] width 54 height 8
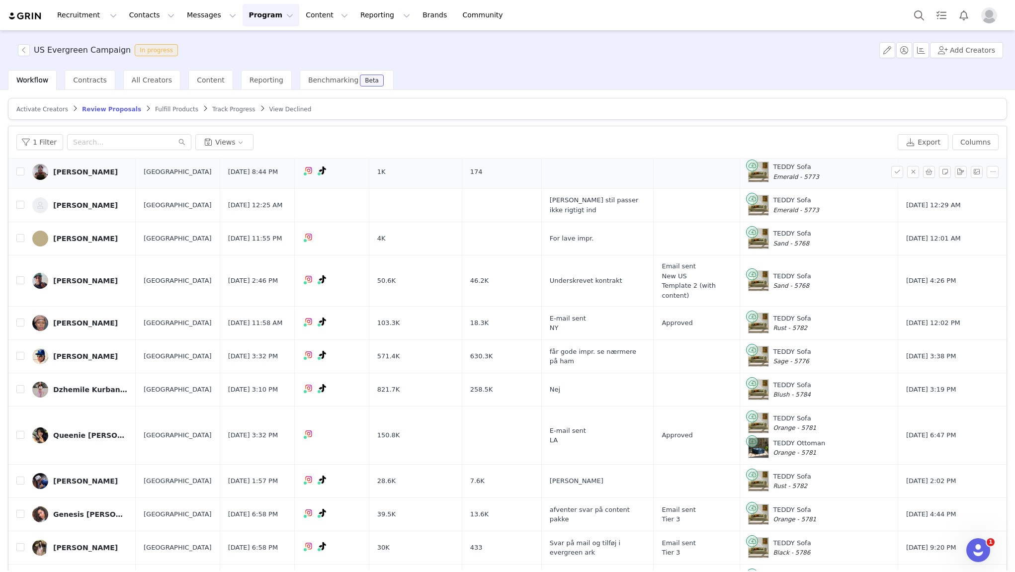
scroll to position [174, 0]
